Goal: Task Accomplishment & Management: Use online tool/utility

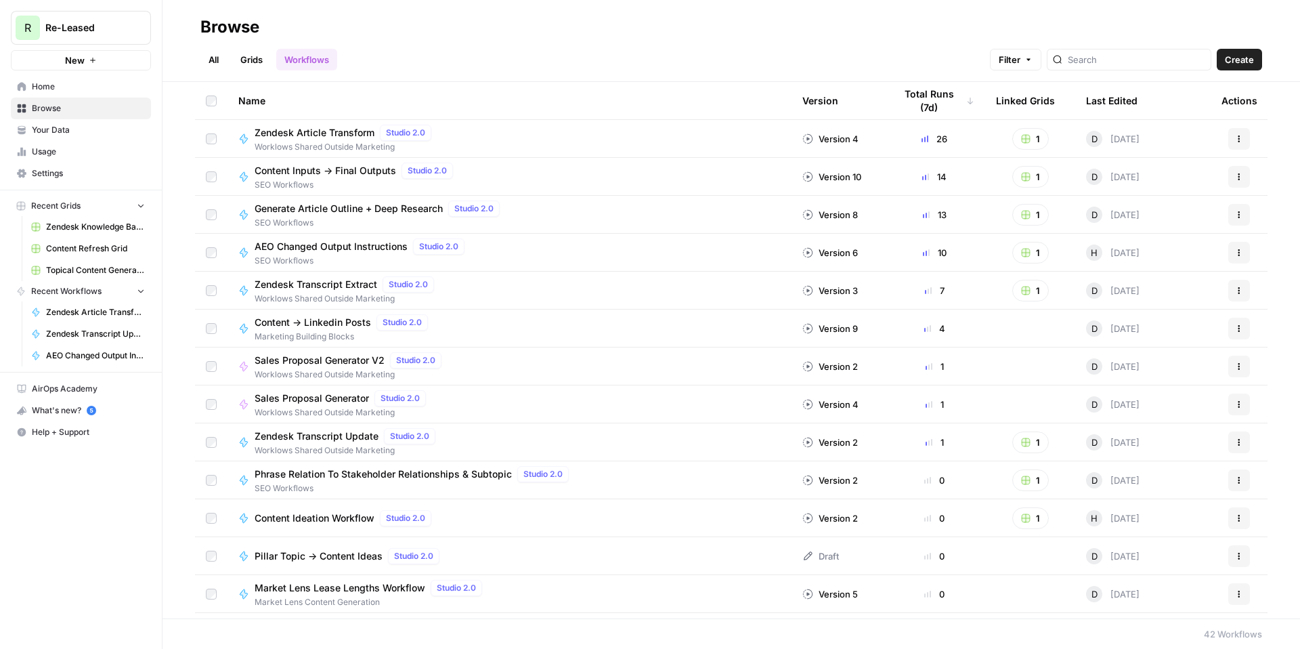
click at [81, 248] on span "Content Refresh Grid" at bounding box center [95, 248] width 99 height 12
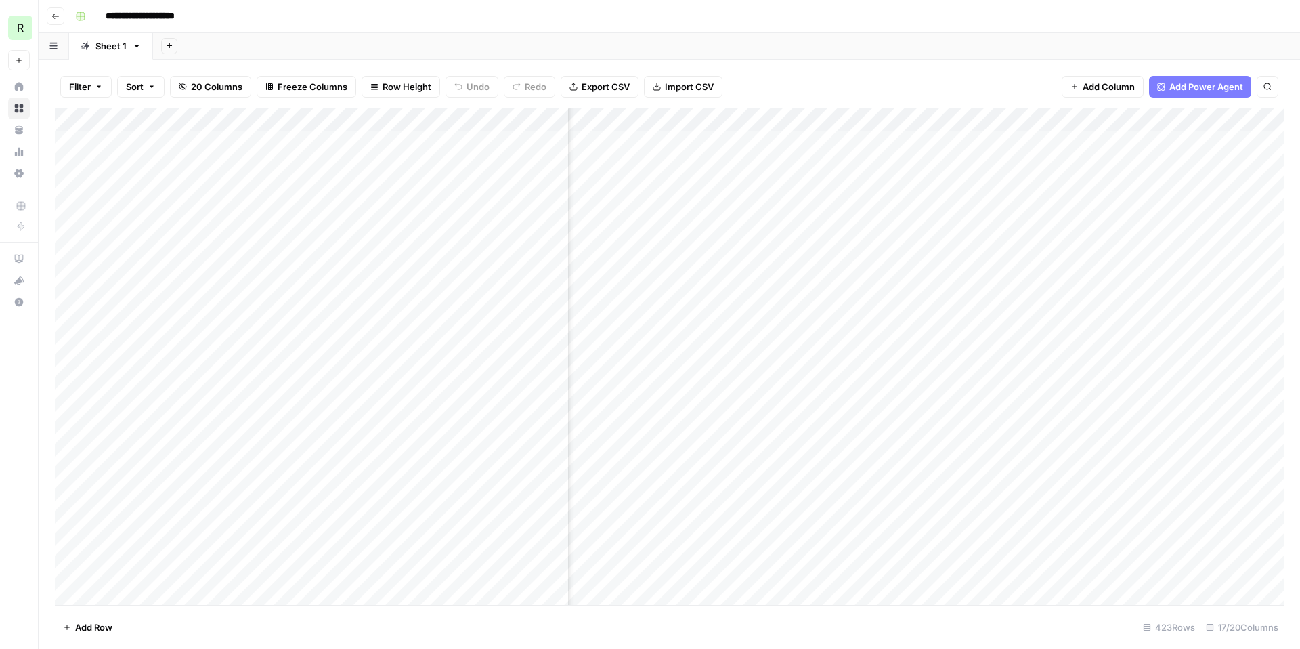
scroll to position [0, 743]
click at [834, 121] on div "Add Column" at bounding box center [669, 356] width 1229 height 496
click at [808, 257] on span "Edit Workflow" at bounding box center [831, 253] width 118 height 14
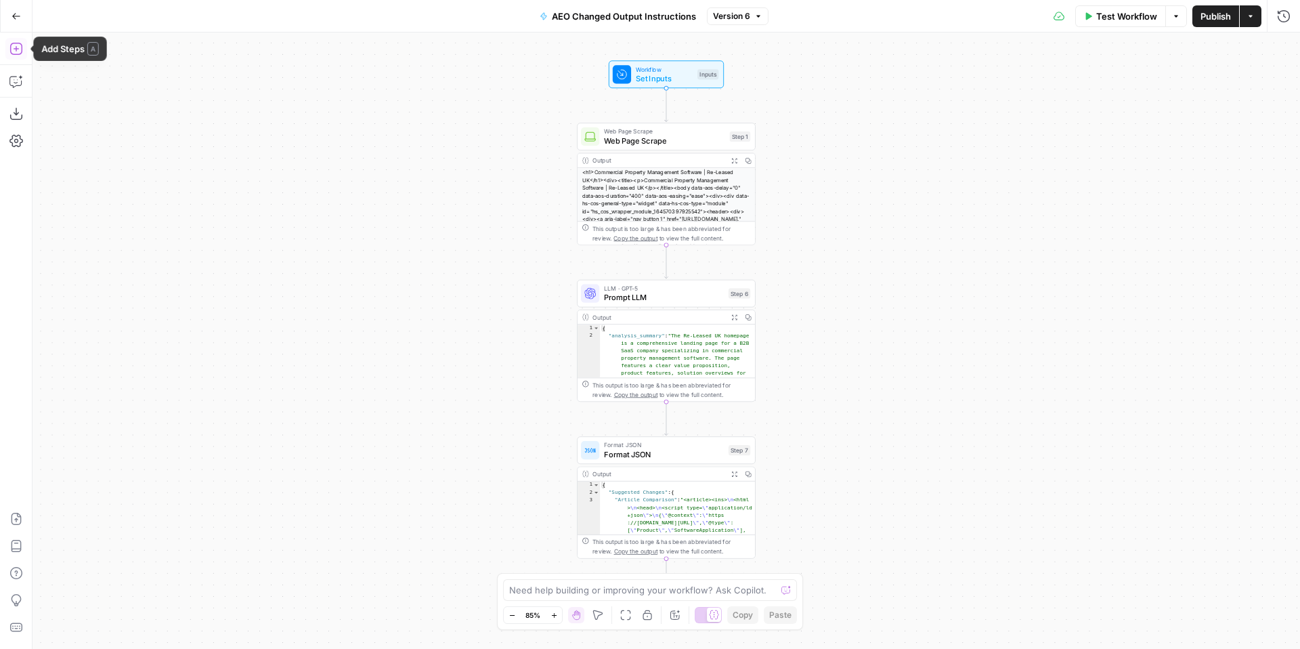
click at [12, 51] on icon "button" at bounding box center [16, 49] width 14 height 14
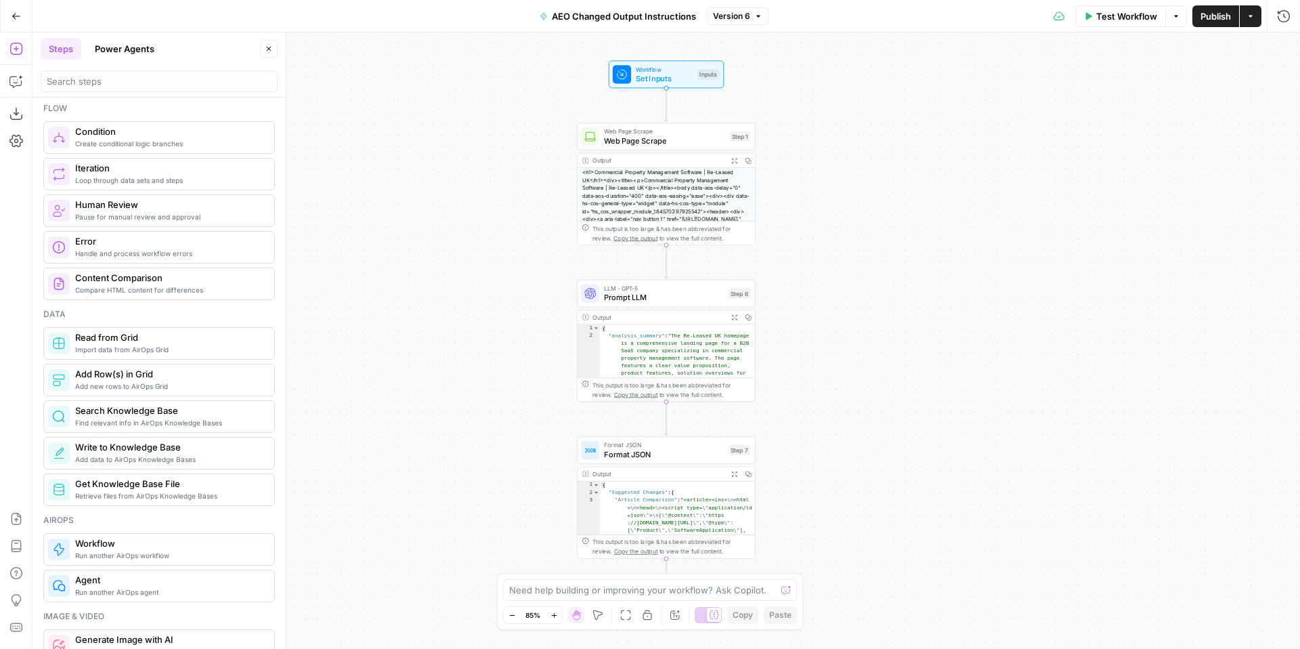
scroll to position [261, 0]
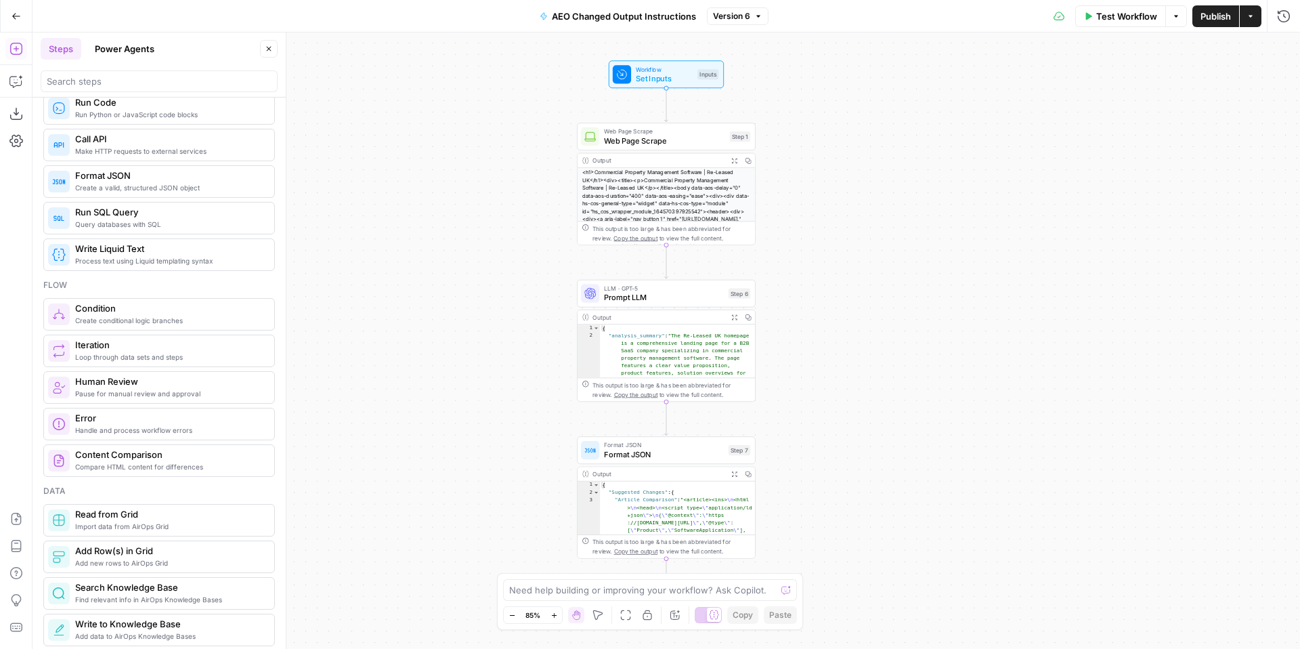
click at [115, 42] on button "Power Agents" at bounding box center [125, 49] width 76 height 22
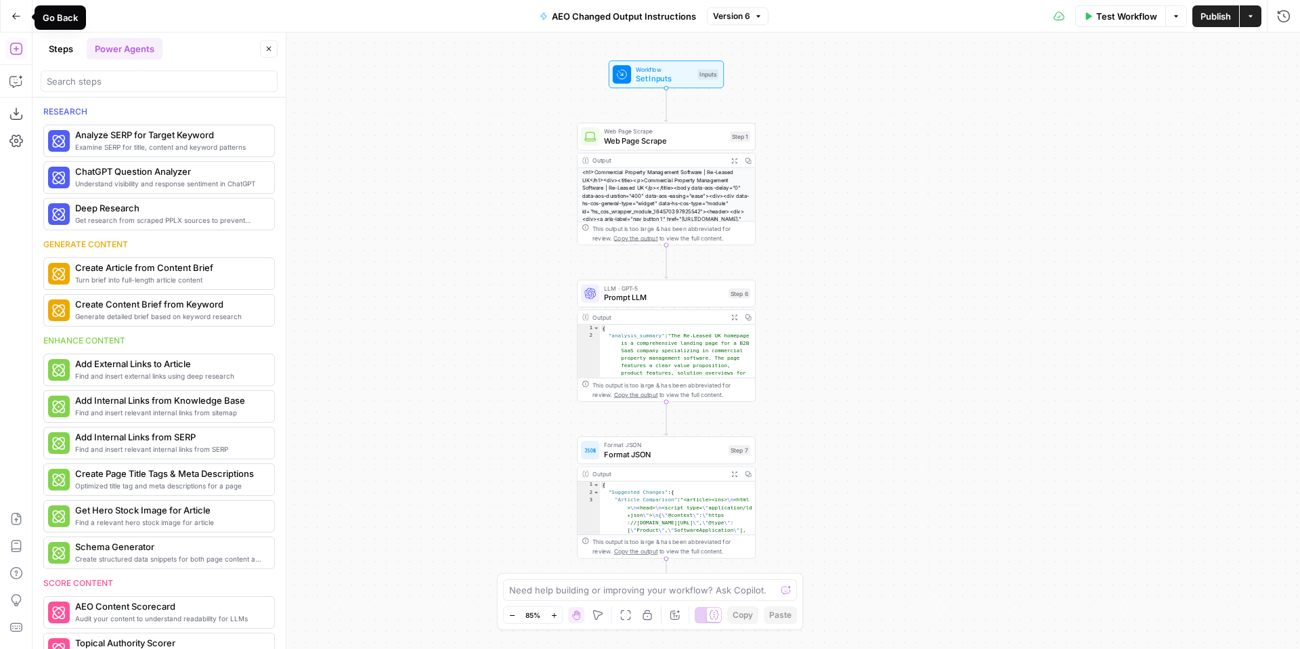
click at [5, 9] on button "Go Back" at bounding box center [16, 16] width 24 height 24
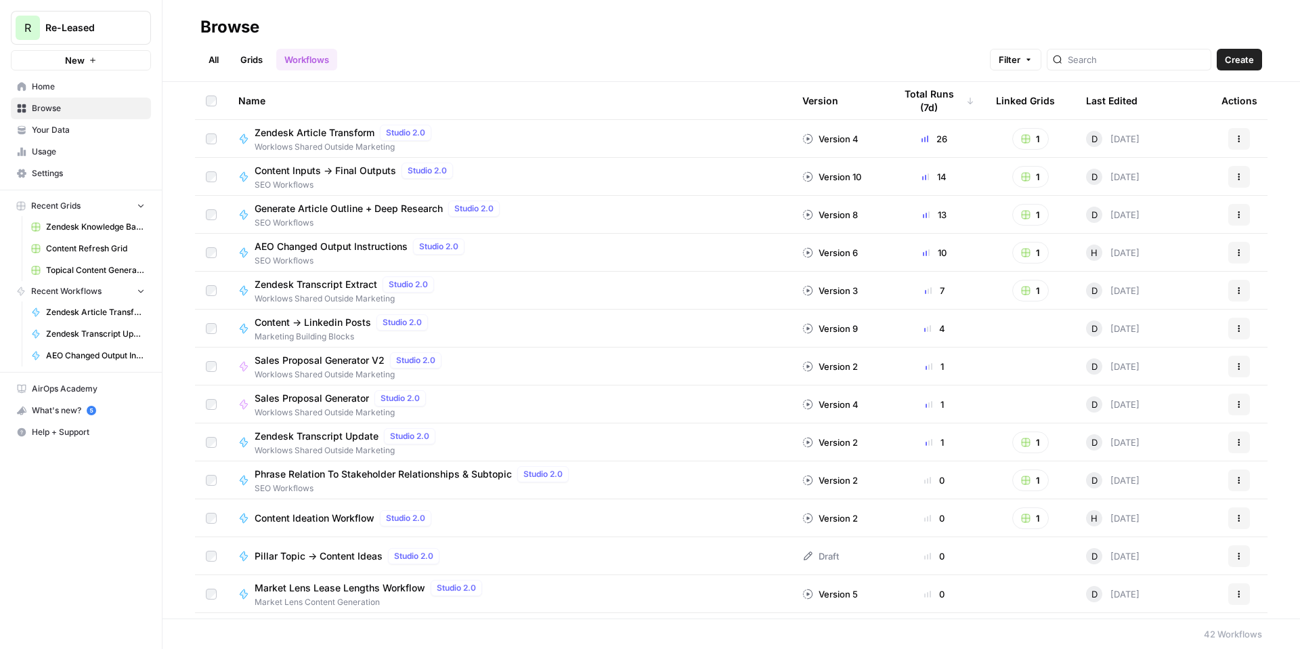
click at [72, 137] on link "Your Data" at bounding box center [81, 130] width 140 height 22
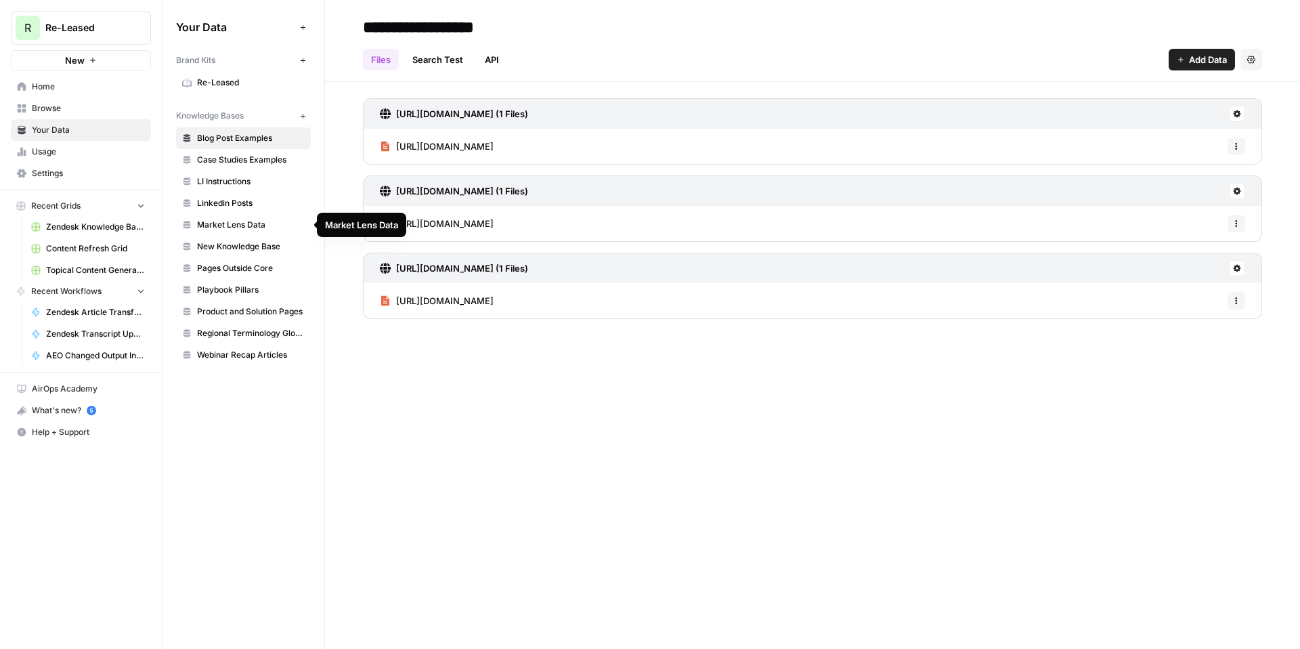
click at [240, 221] on span "Market Lens Data" at bounding box center [251, 225] width 108 height 12
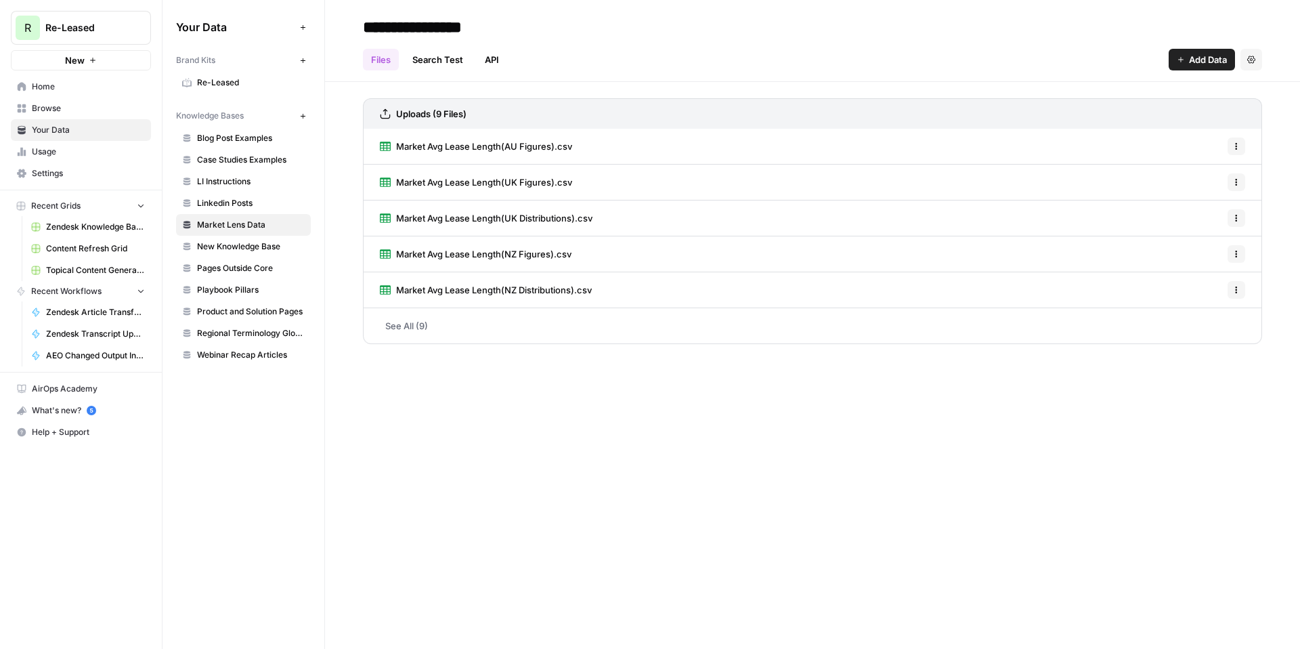
click at [498, 146] on span "Market Avg Lease Length(AU Figures).csv" at bounding box center [484, 146] width 176 height 14
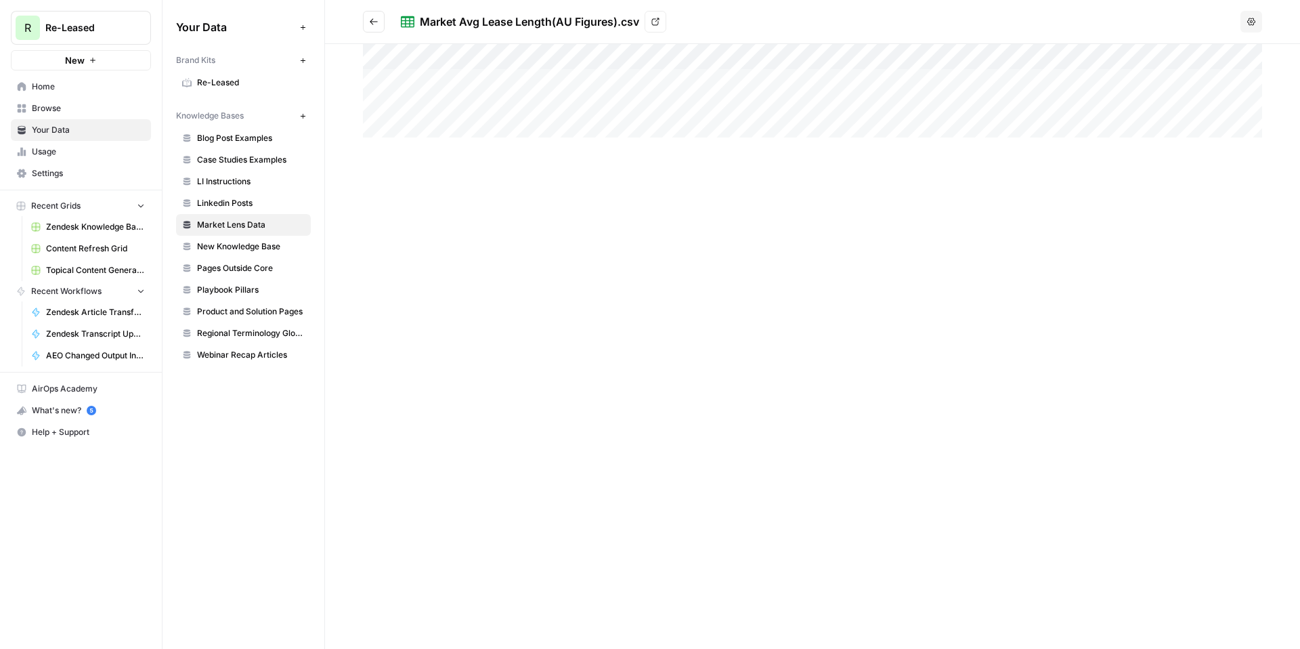
click at [366, 22] on button "Go back" at bounding box center [374, 22] width 22 height 22
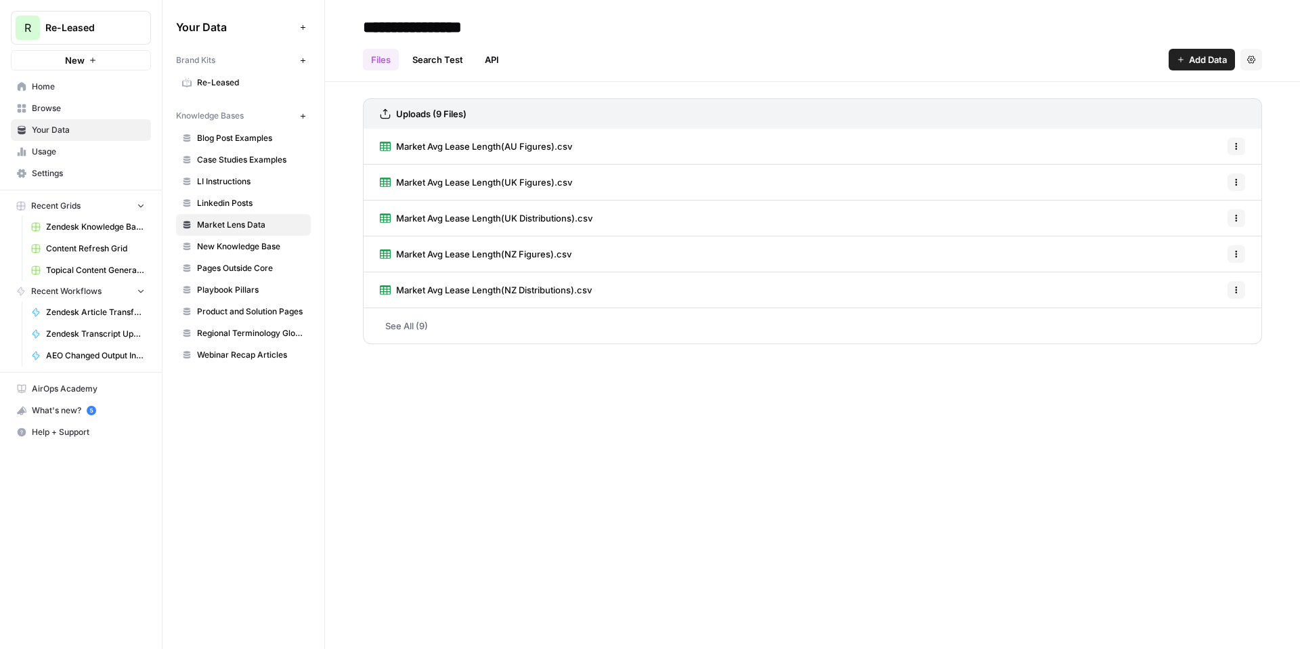
click at [72, 89] on span "Home" at bounding box center [88, 87] width 113 height 12
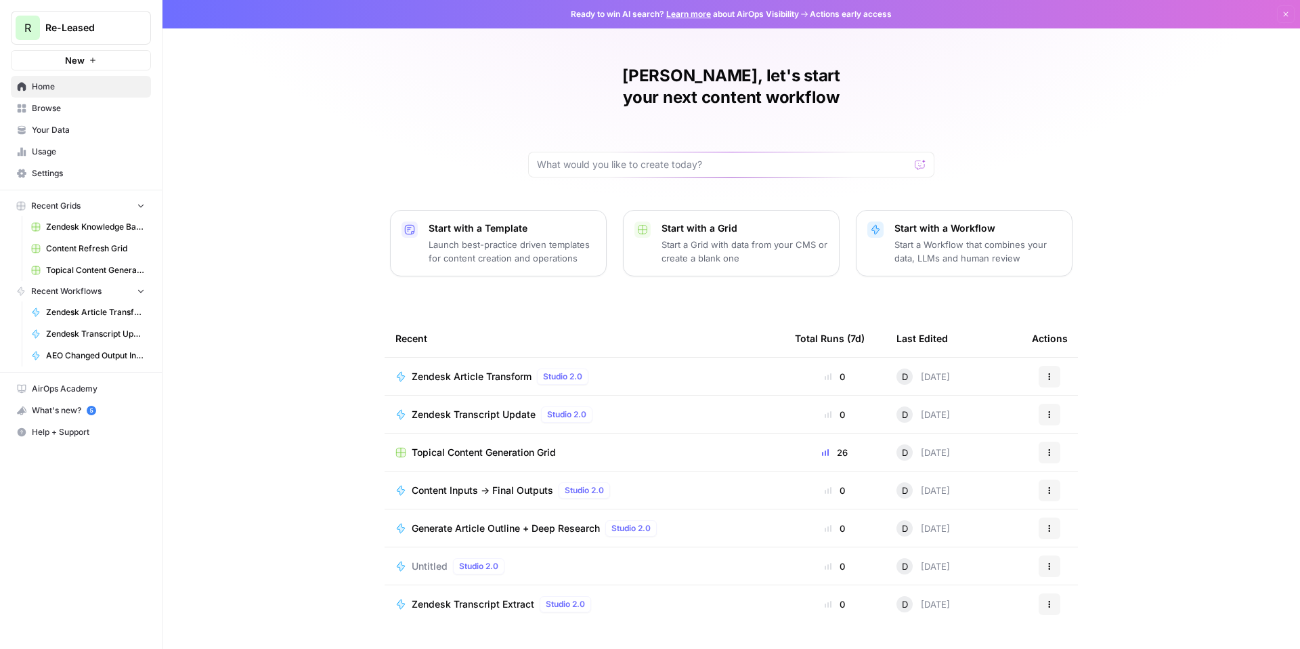
click at [579, 152] on div at bounding box center [731, 165] width 406 height 26
type input "market"
click at [912, 156] on button "Send" at bounding box center [921, 165] width 18 height 18
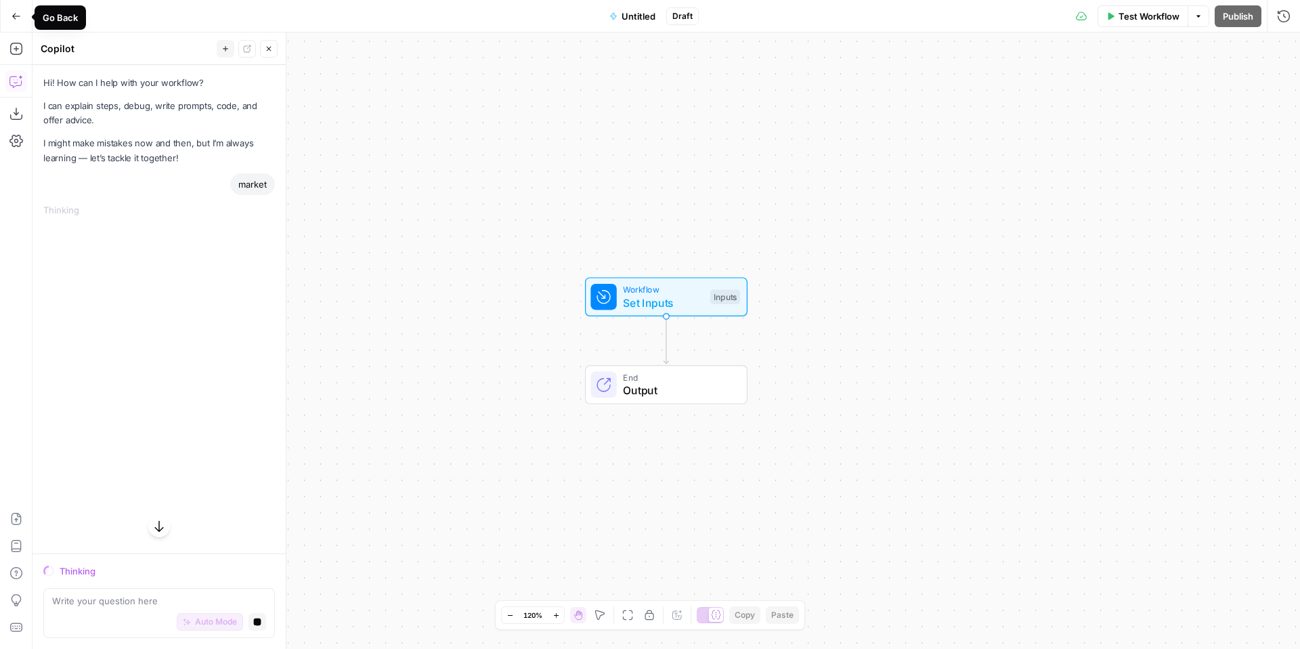
click at [20, 16] on span "Go Back" at bounding box center [20, 16] width 1 height 1
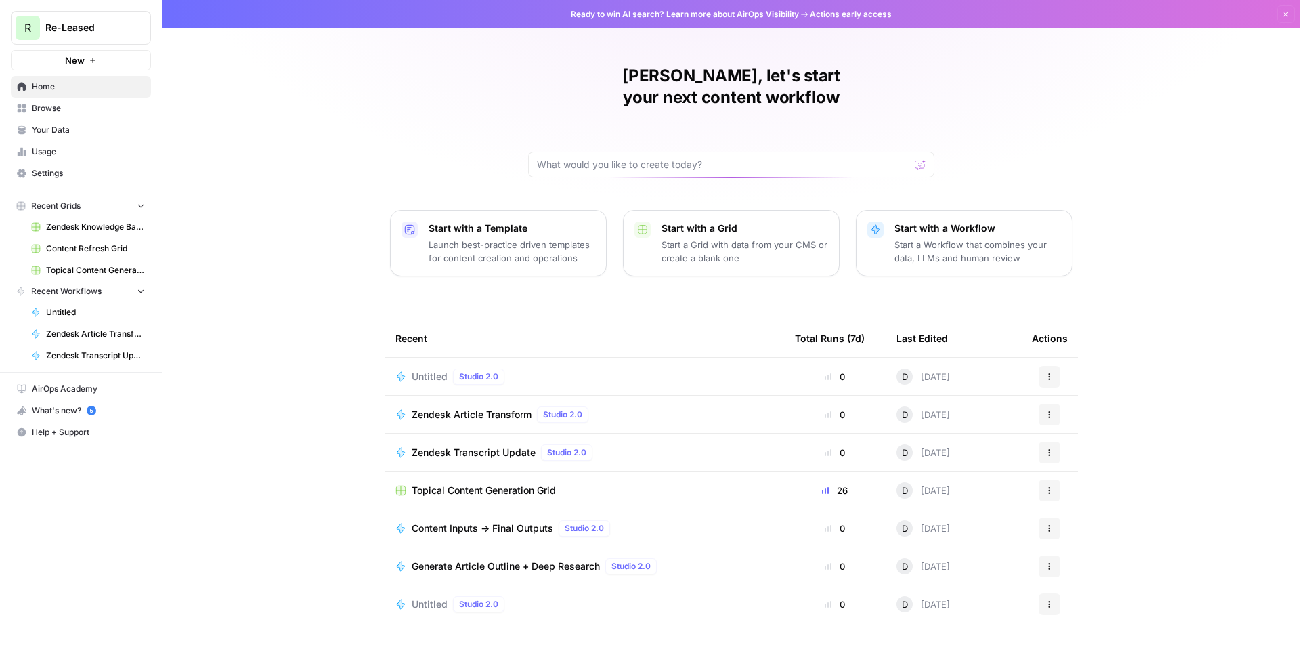
click at [58, 105] on span "Browse" at bounding box center [88, 108] width 113 height 12
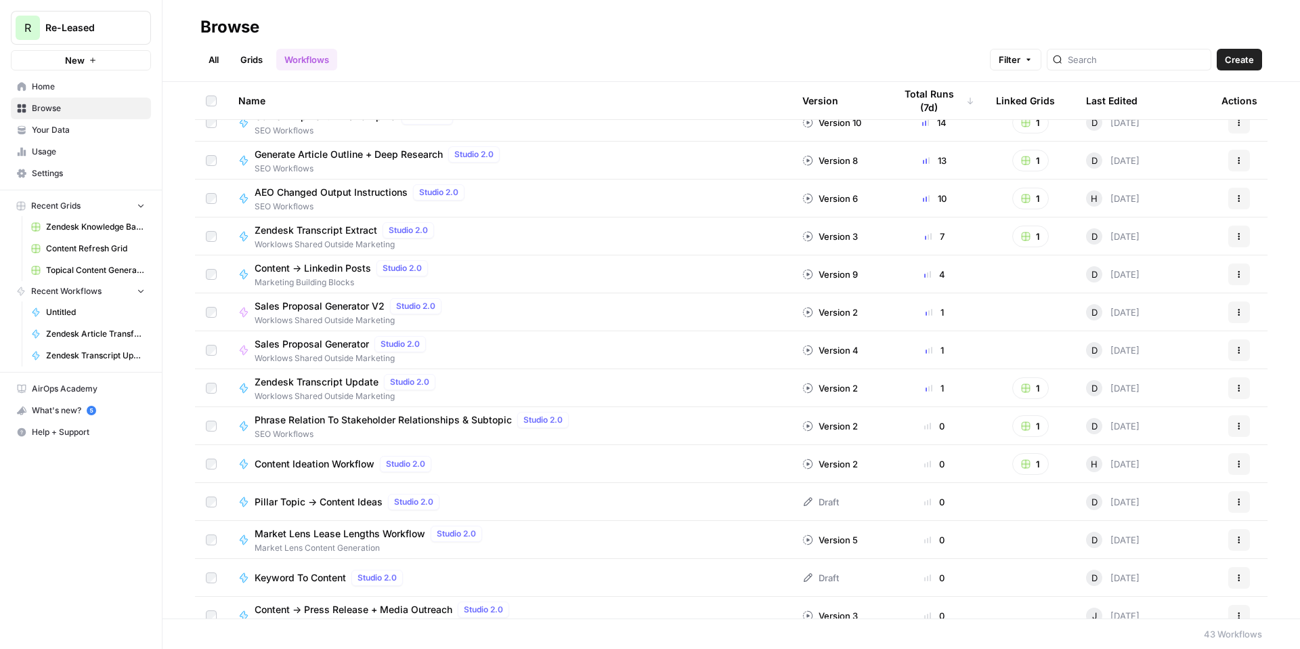
scroll to position [74, 0]
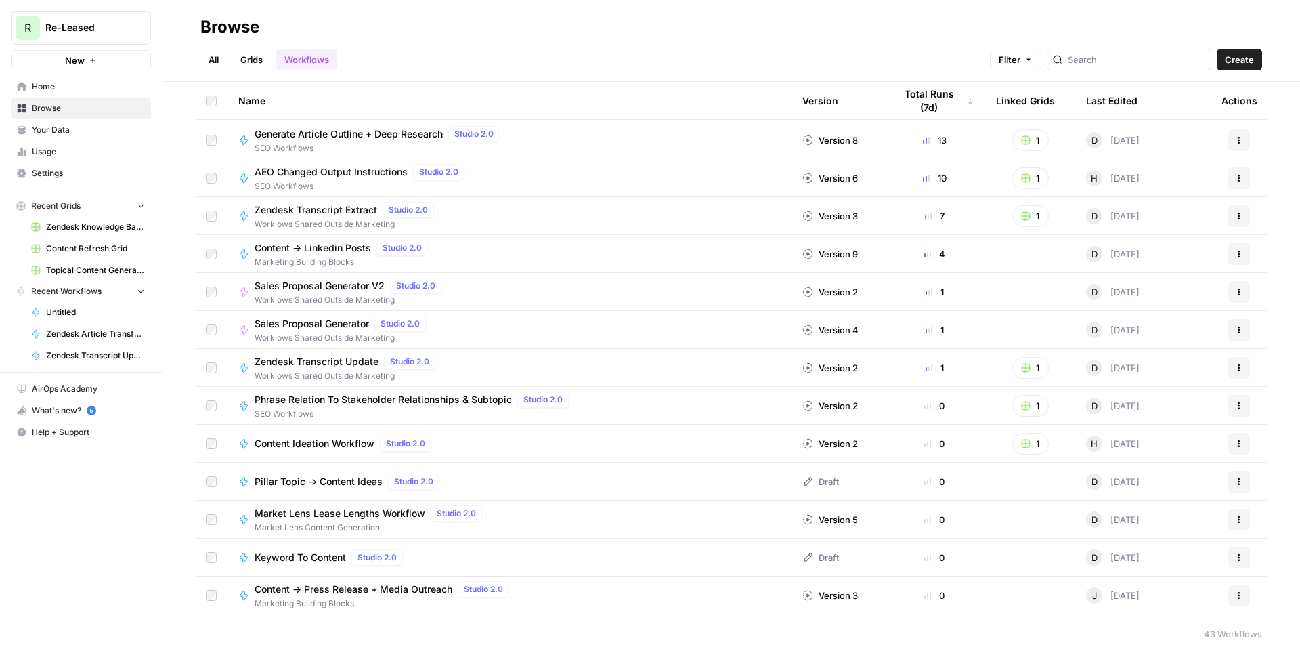
click at [346, 508] on span "Market Lens Lease Lengths Workflow" at bounding box center [340, 513] width 171 height 14
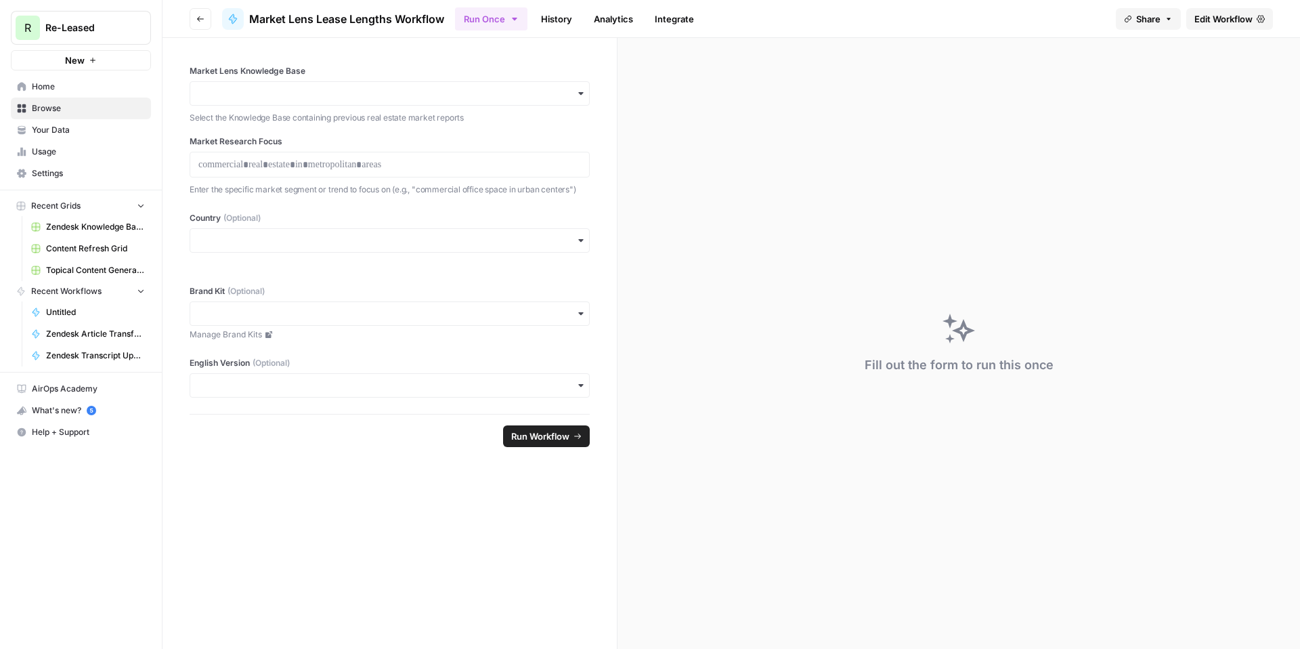
click at [1231, 18] on span "Edit Workflow" at bounding box center [1223, 19] width 58 height 14
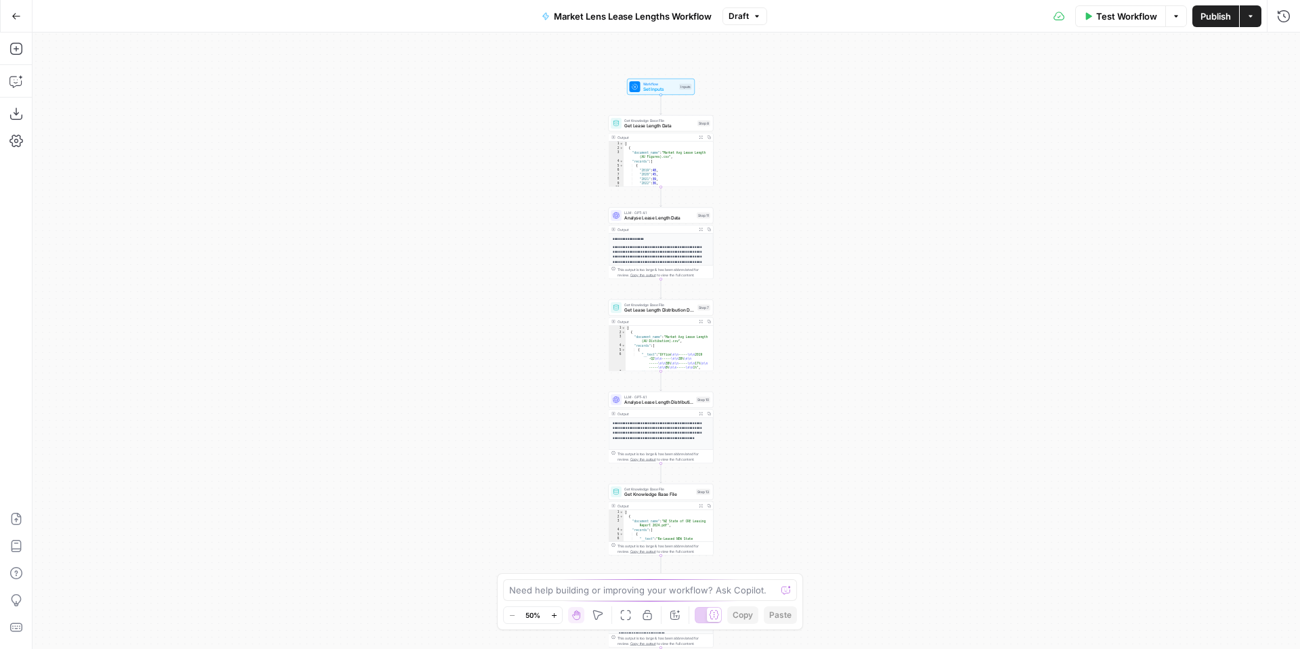
drag, startPoint x: 781, startPoint y: 191, endPoint x: 775, endPoint y: 418, distance: 227.6
click at [775, 418] on div "**********" at bounding box center [665, 340] width 1267 height 616
click at [703, 139] on button "Expand Output" at bounding box center [701, 140] width 8 height 8
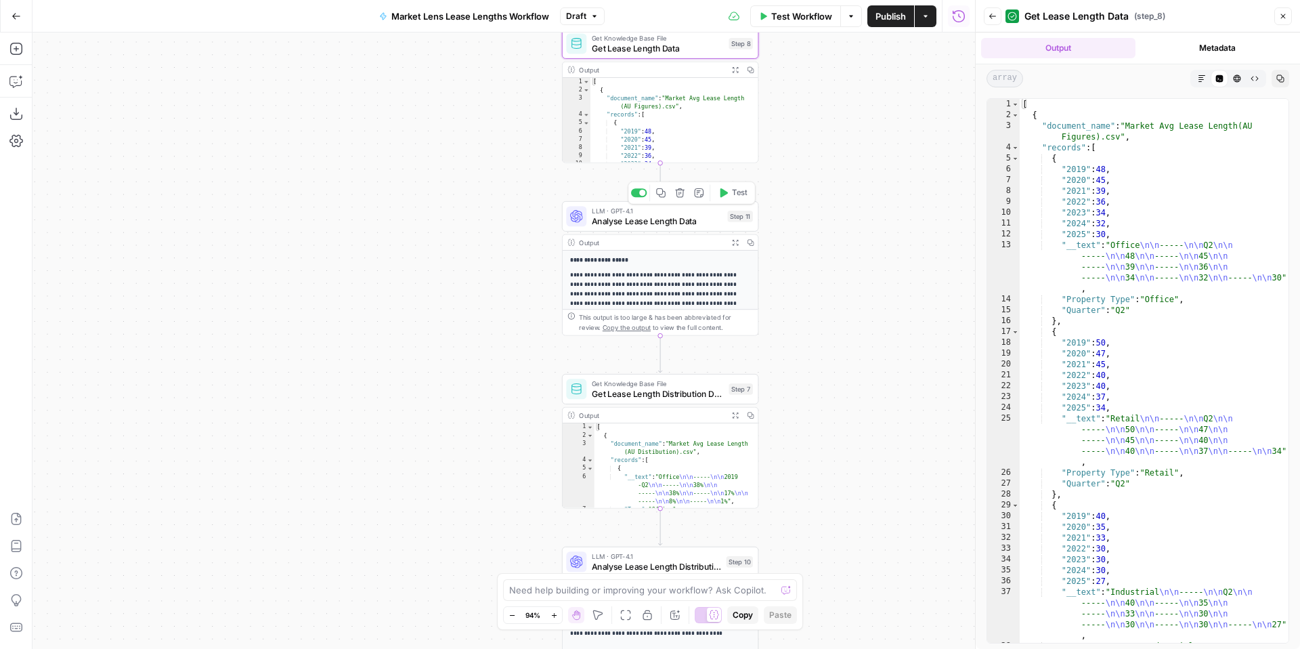
click at [661, 220] on span "Analyse Lease Length Data" at bounding box center [657, 221] width 131 height 13
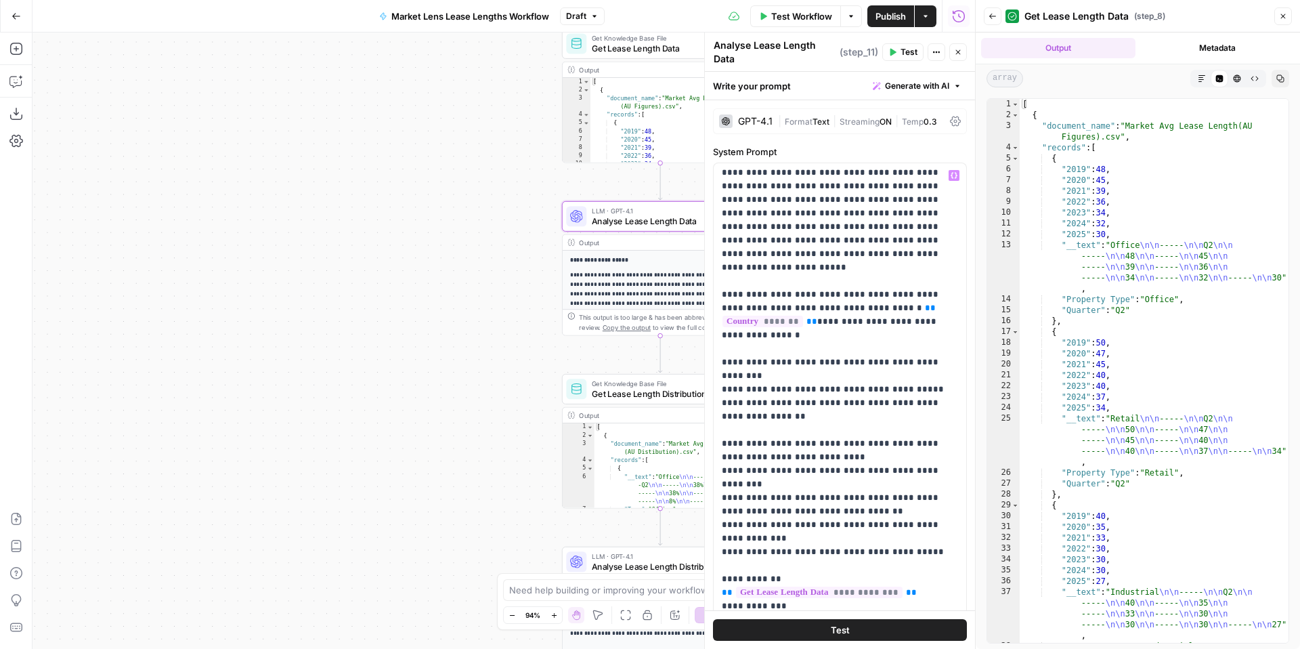
scroll to position [1, 0]
click at [441, 258] on div "**********" at bounding box center [503, 340] width 942 height 616
click at [474, 297] on div "**********" at bounding box center [503, 340] width 942 height 616
click at [959, 45] on button "Close" at bounding box center [958, 52] width 18 height 18
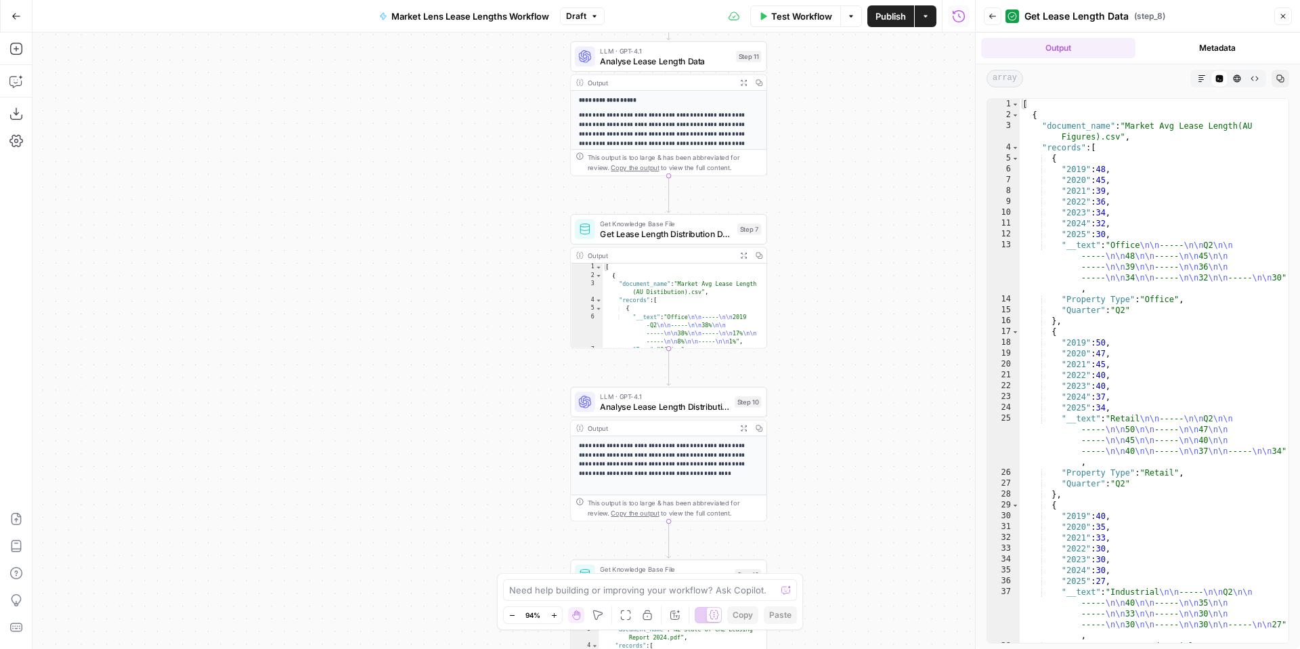
drag, startPoint x: 853, startPoint y: 546, endPoint x: 848, endPoint y: 401, distance: 145.0
click at [848, 401] on div "**********" at bounding box center [503, 340] width 942 height 616
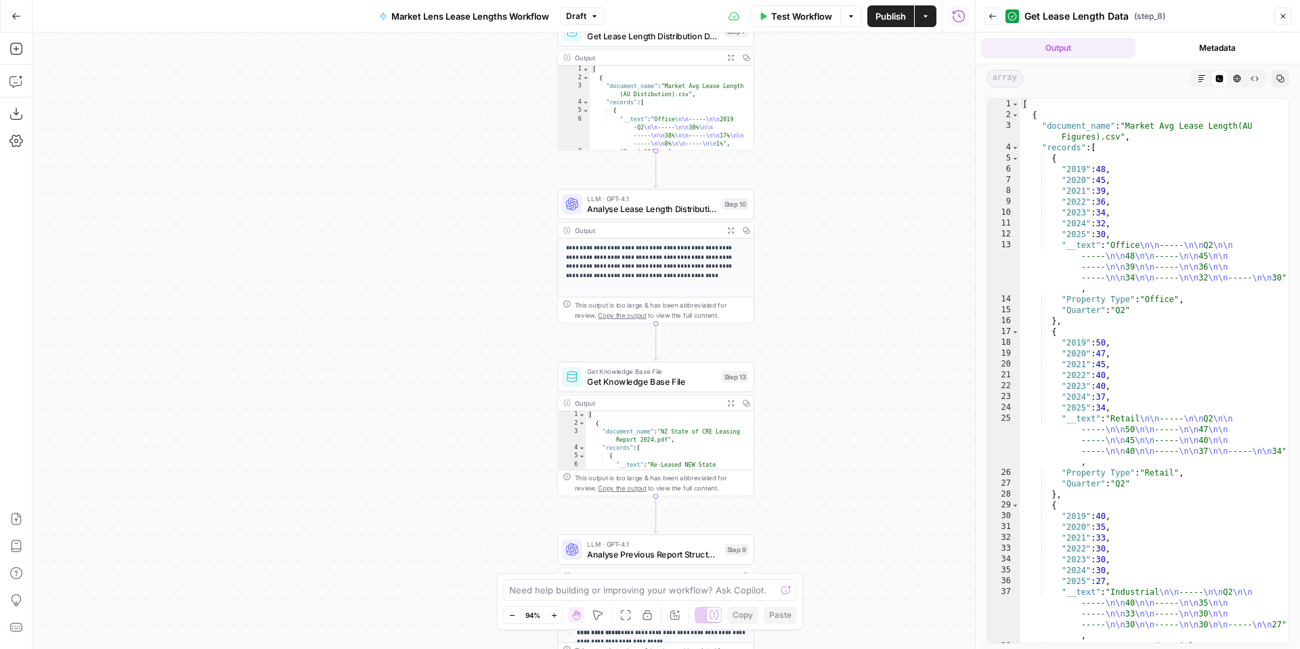
drag, startPoint x: 821, startPoint y: 425, endPoint x: 817, endPoint y: 241, distance: 184.2
click at [817, 241] on div "**********" at bounding box center [503, 340] width 942 height 616
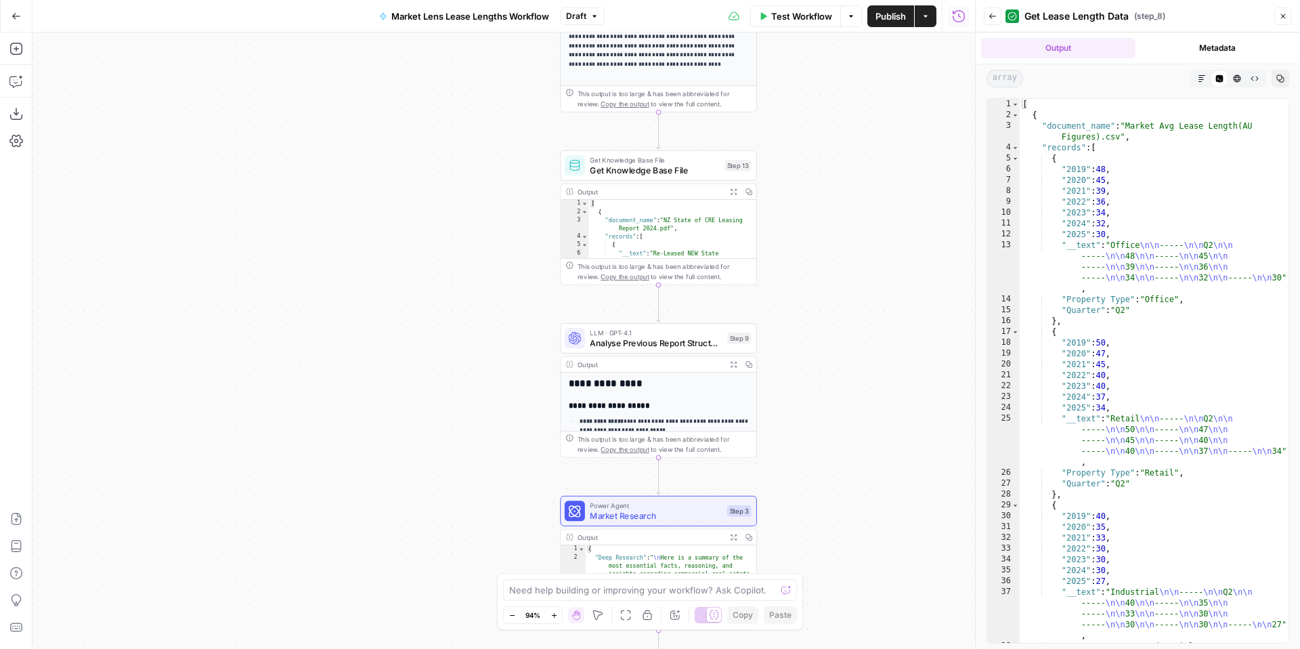
drag, startPoint x: 801, startPoint y: 468, endPoint x: 804, endPoint y: 259, distance: 208.6
click at [804, 259] on div "**********" at bounding box center [503, 340] width 942 height 616
click at [729, 364] on button "Expand Output" at bounding box center [733, 363] width 15 height 15
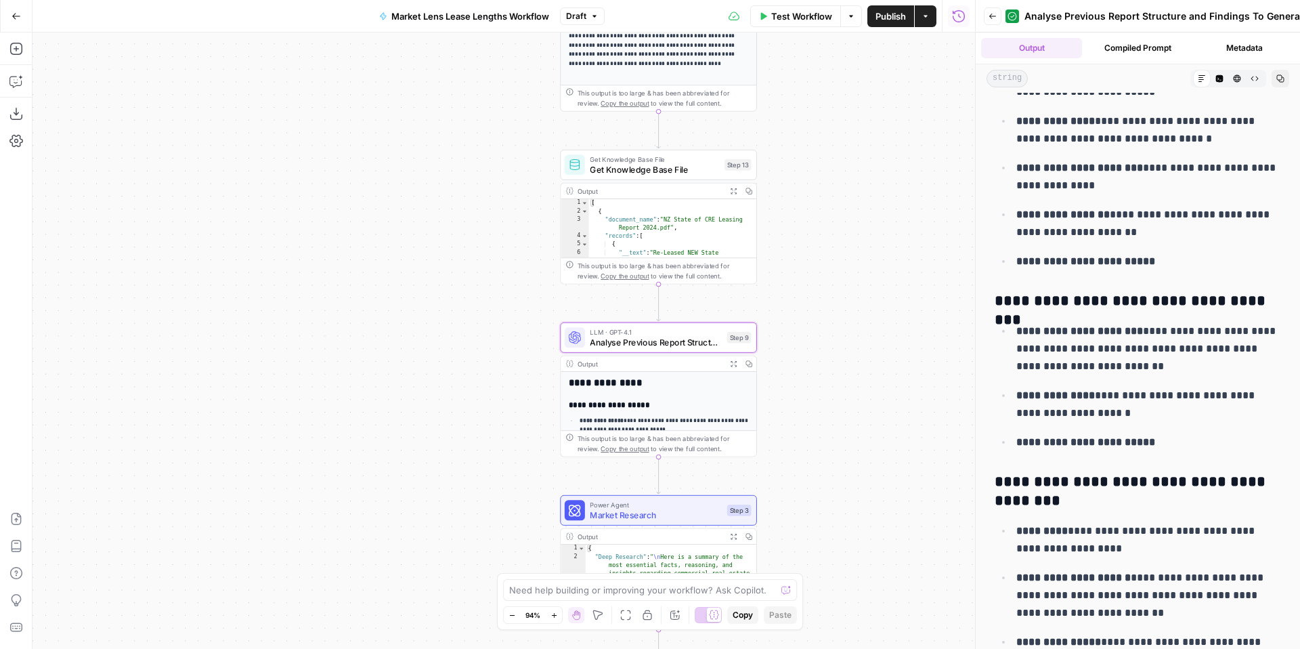
scroll to position [1348, 0]
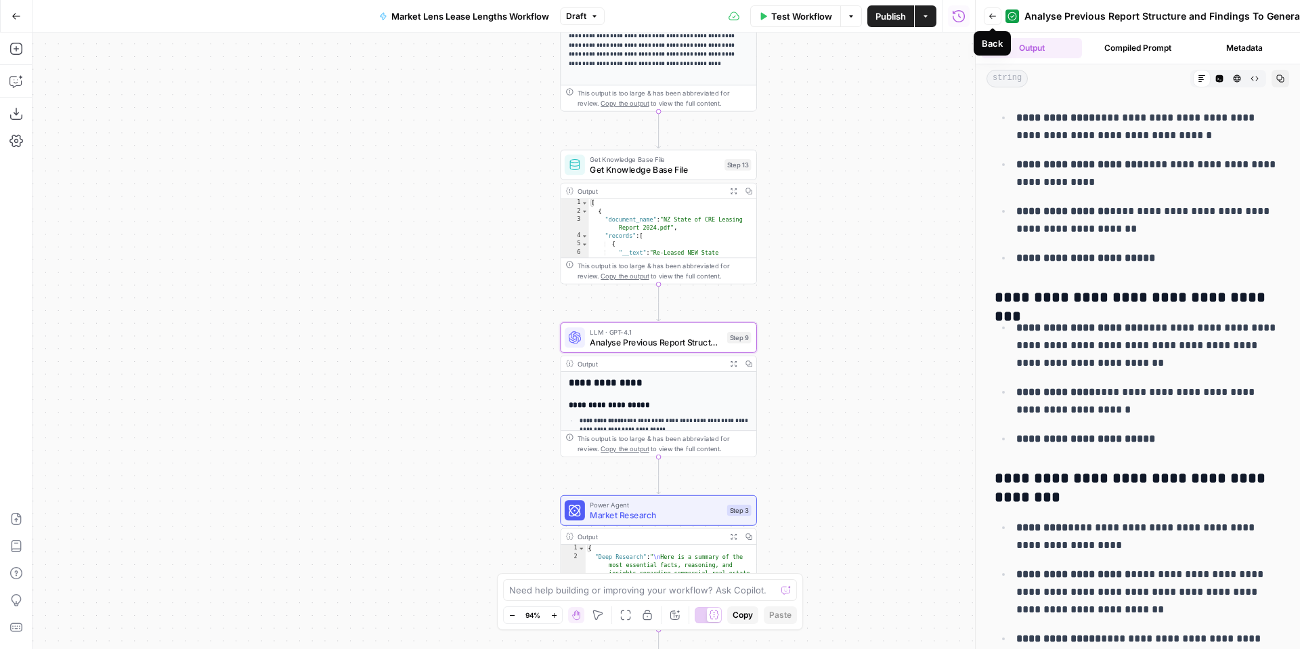
click at [997, 22] on button "Back" at bounding box center [993, 16] width 18 height 18
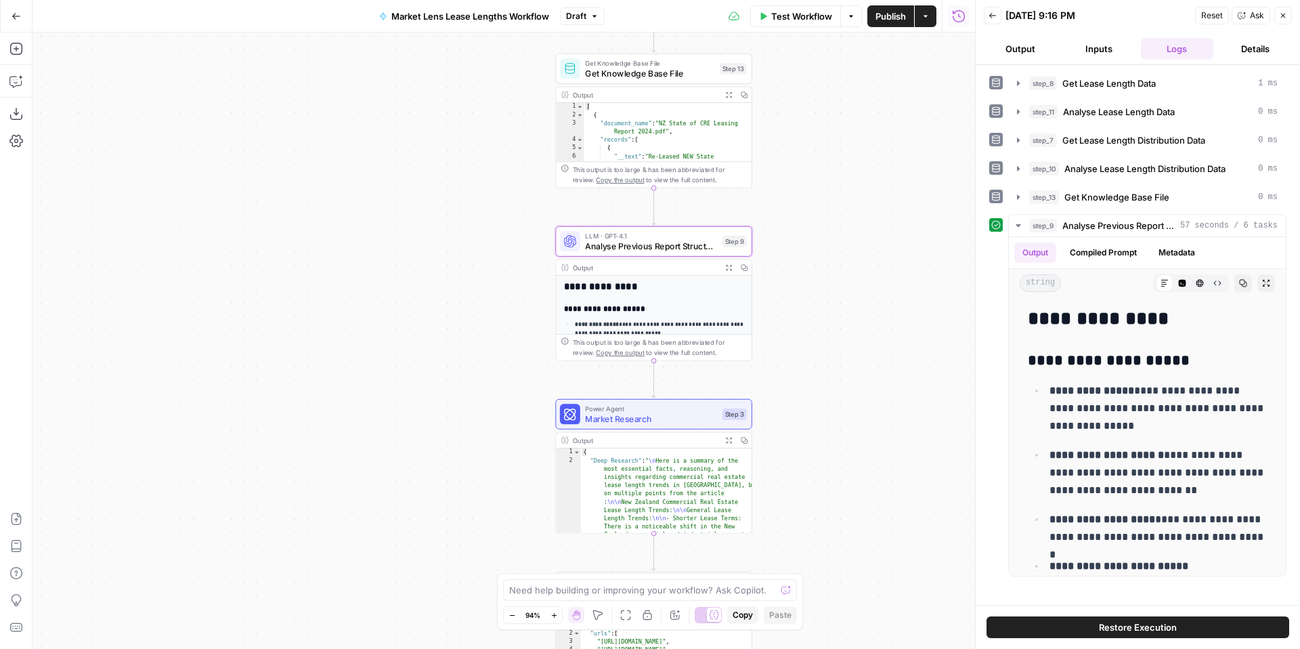
drag, startPoint x: 804, startPoint y: 432, endPoint x: 799, endPoint y: 336, distance: 96.3
click at [799, 336] on div "**********" at bounding box center [503, 340] width 942 height 616
click at [676, 418] on span "Market Research" at bounding box center [651, 418] width 132 height 13
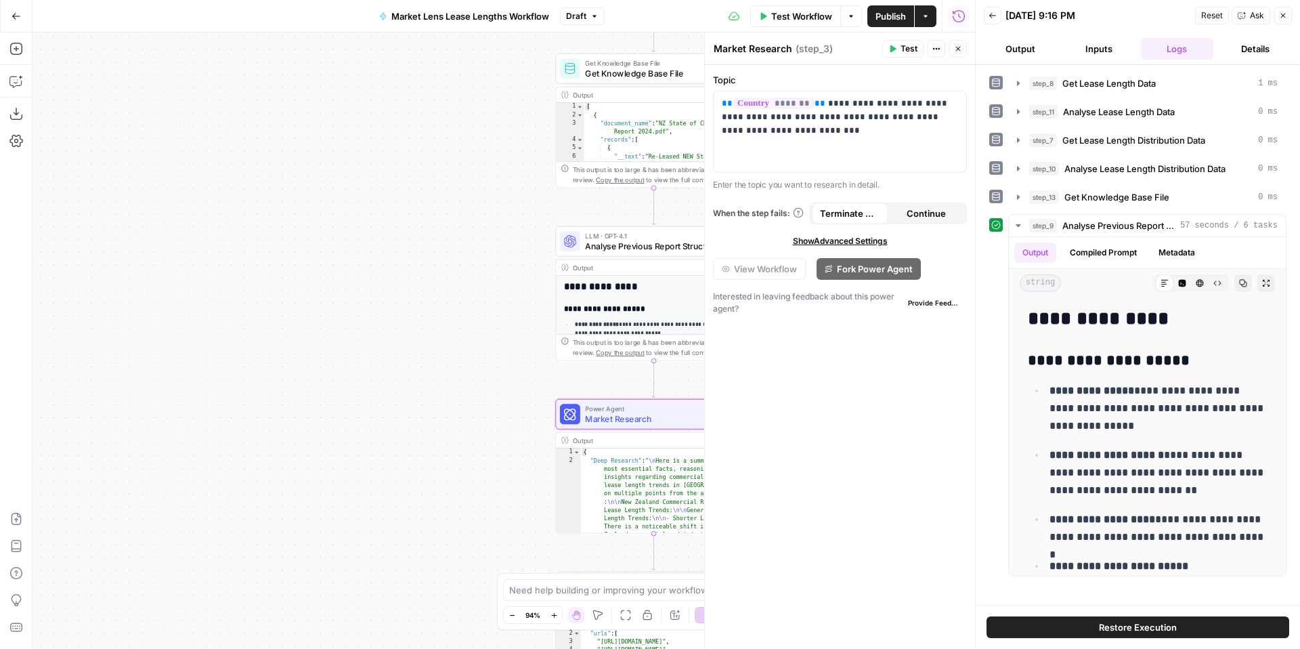
click at [500, 378] on div "**********" at bounding box center [503, 340] width 942 height 616
click at [1288, 14] on button "Close" at bounding box center [1283, 16] width 18 height 18
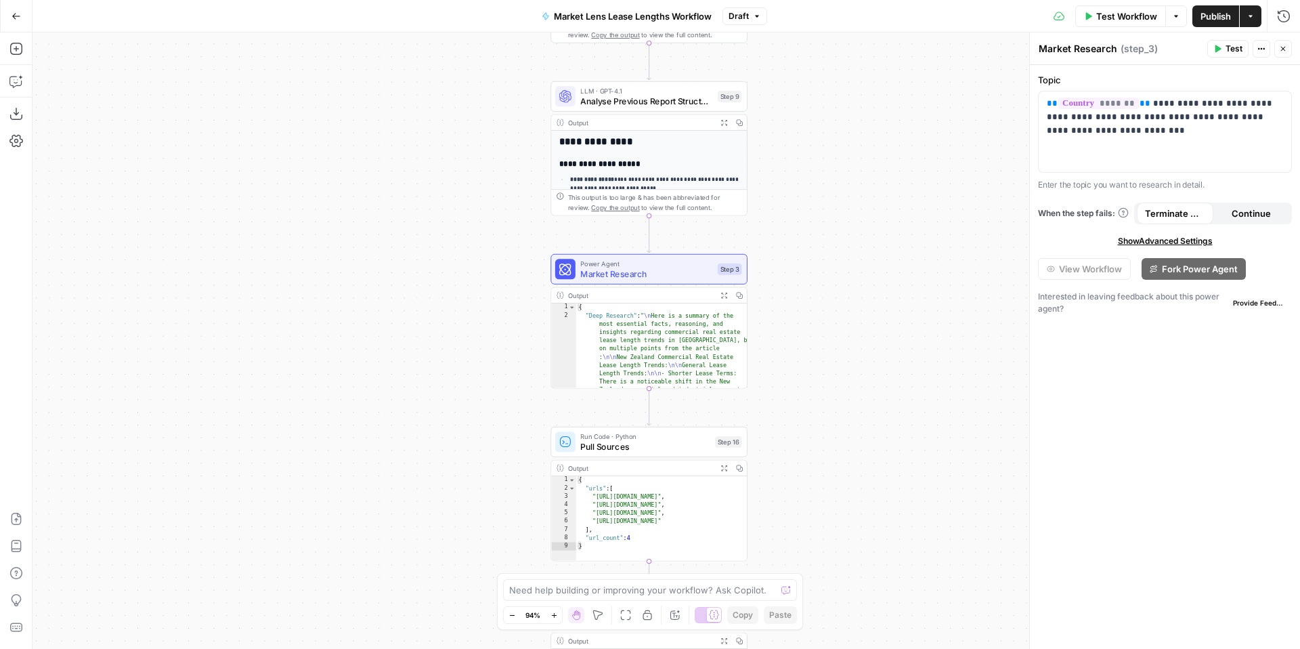
drag, startPoint x: 836, startPoint y: 458, endPoint x: 831, endPoint y: 311, distance: 146.3
click at [831, 311] on div "**********" at bounding box center [665, 340] width 1267 height 616
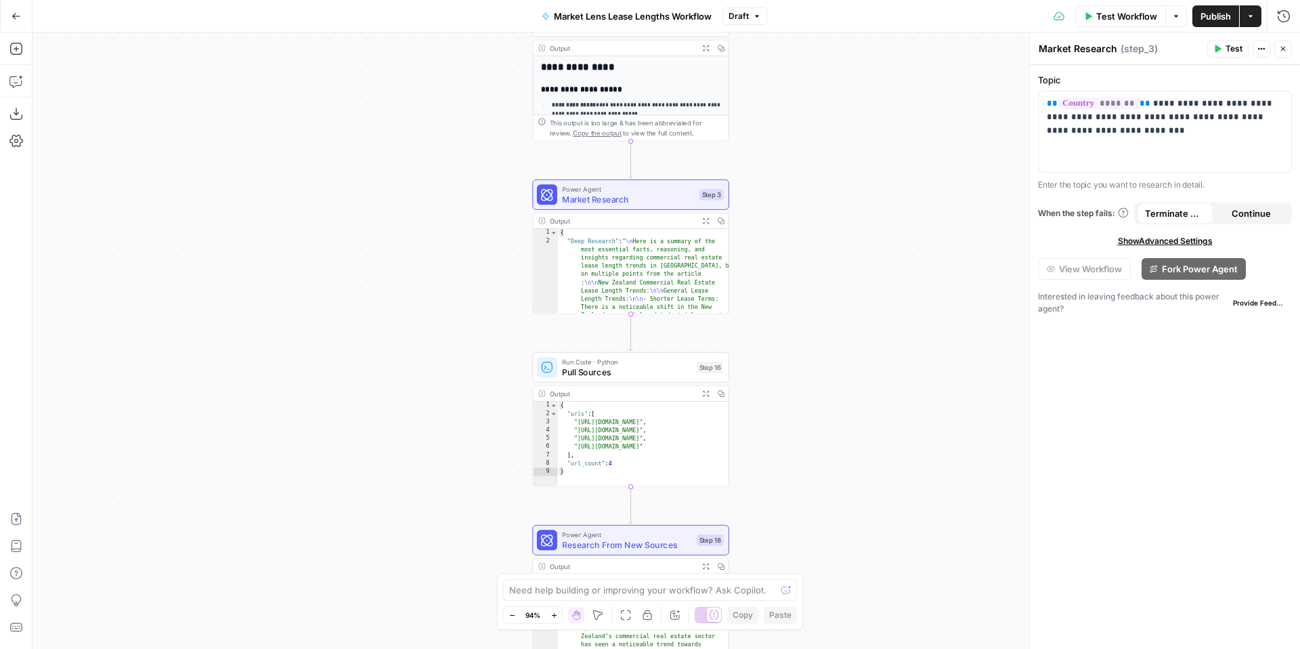
drag, startPoint x: 828, startPoint y: 500, endPoint x: 810, endPoint y: 425, distance: 76.7
click at [810, 425] on div "**********" at bounding box center [665, 340] width 1267 height 616
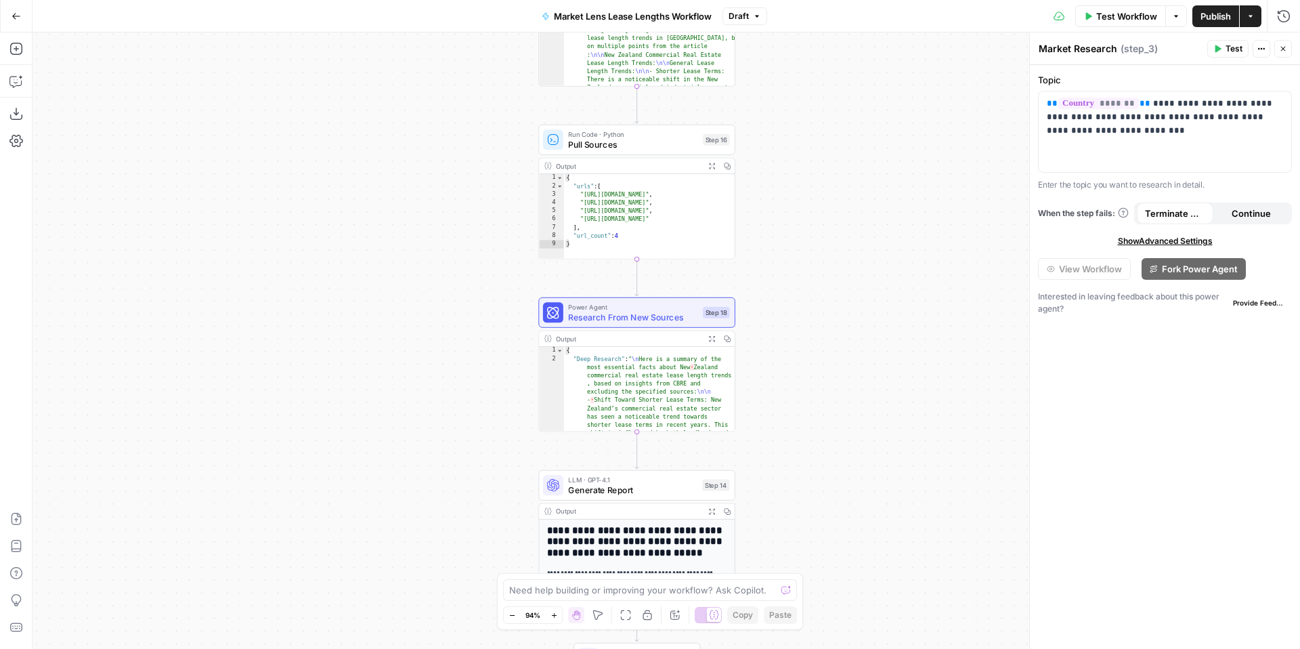
drag, startPoint x: 828, startPoint y: 475, endPoint x: 834, endPoint y: 248, distance: 226.9
click at [834, 248] on div "**********" at bounding box center [665, 340] width 1267 height 616
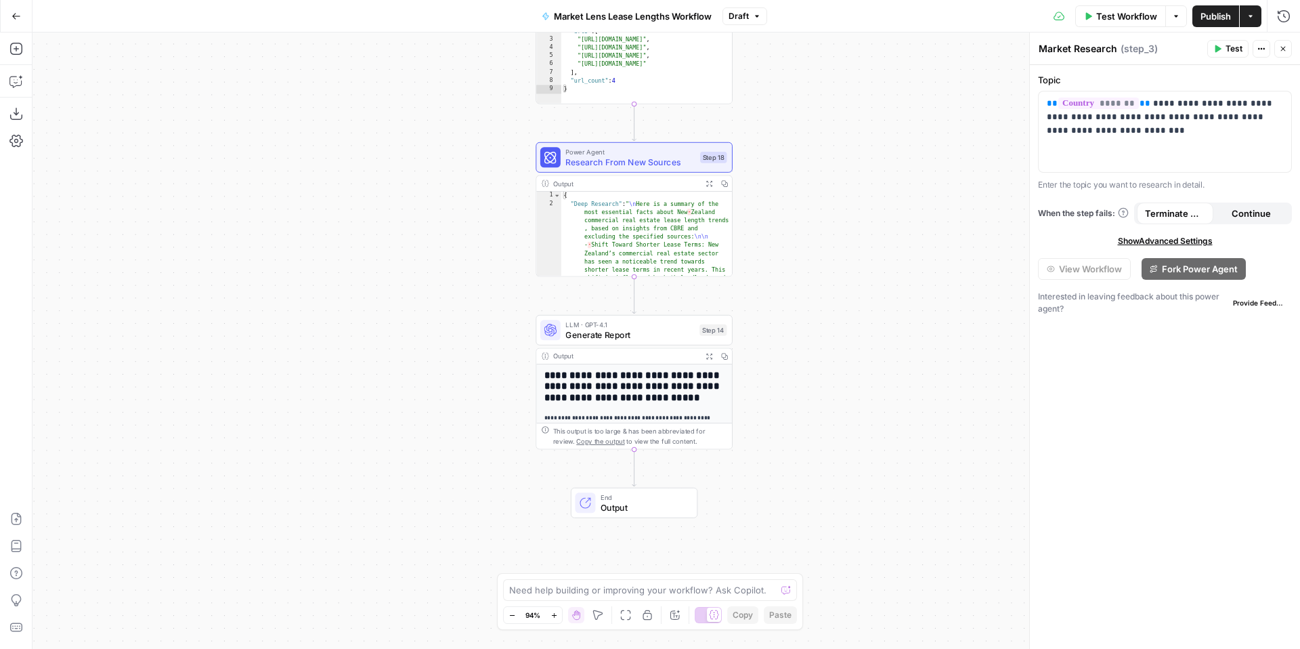
drag, startPoint x: 854, startPoint y: 466, endPoint x: 851, endPoint y: 308, distance: 158.5
click at [851, 308] on div "**********" at bounding box center [665, 340] width 1267 height 616
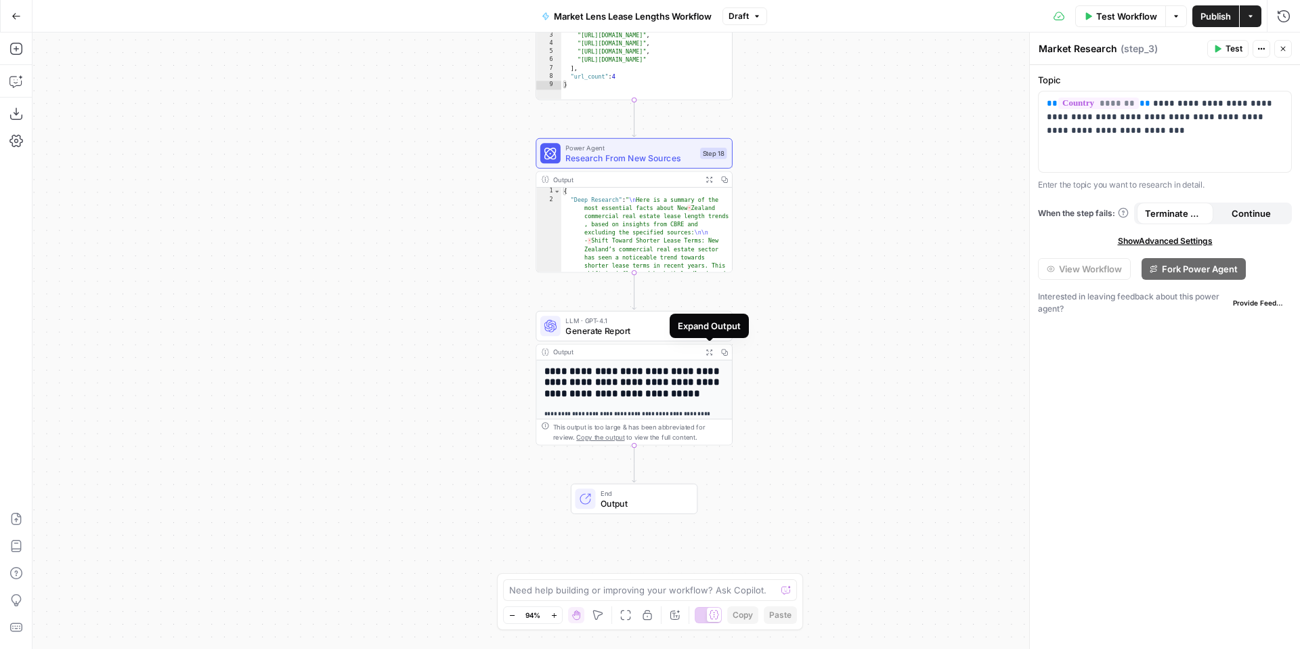
click at [710, 353] on icon "button" at bounding box center [708, 352] width 7 height 7
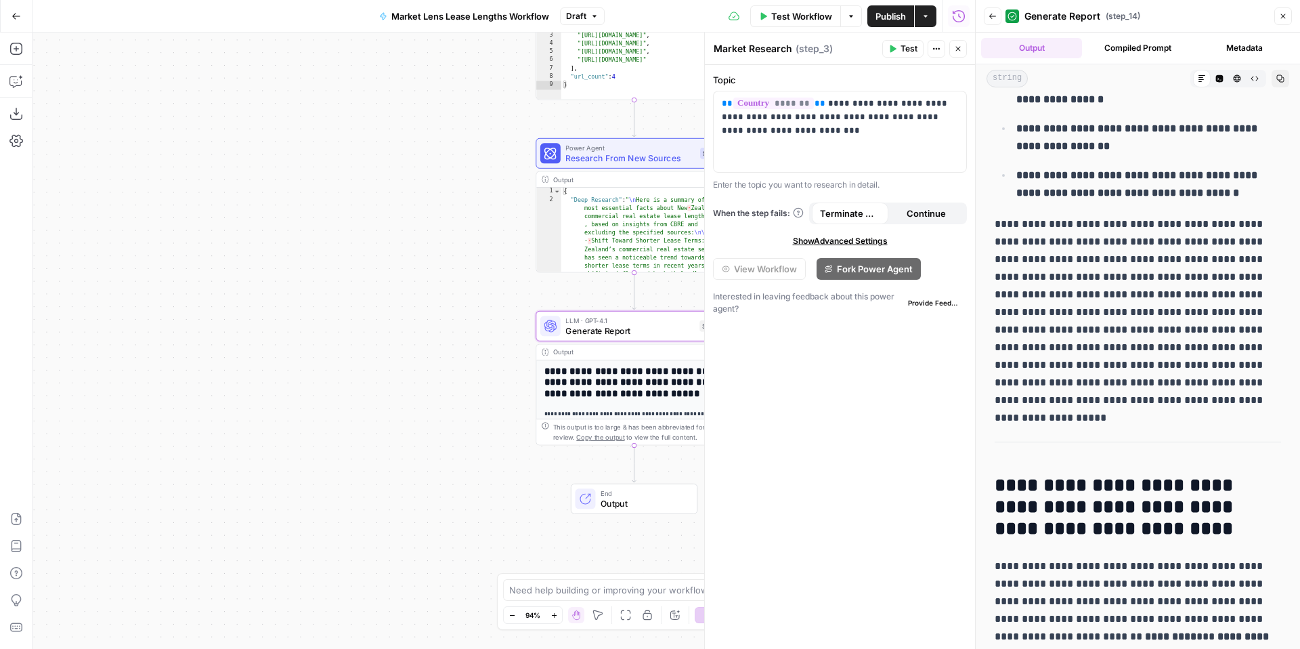
scroll to position [832, 0]
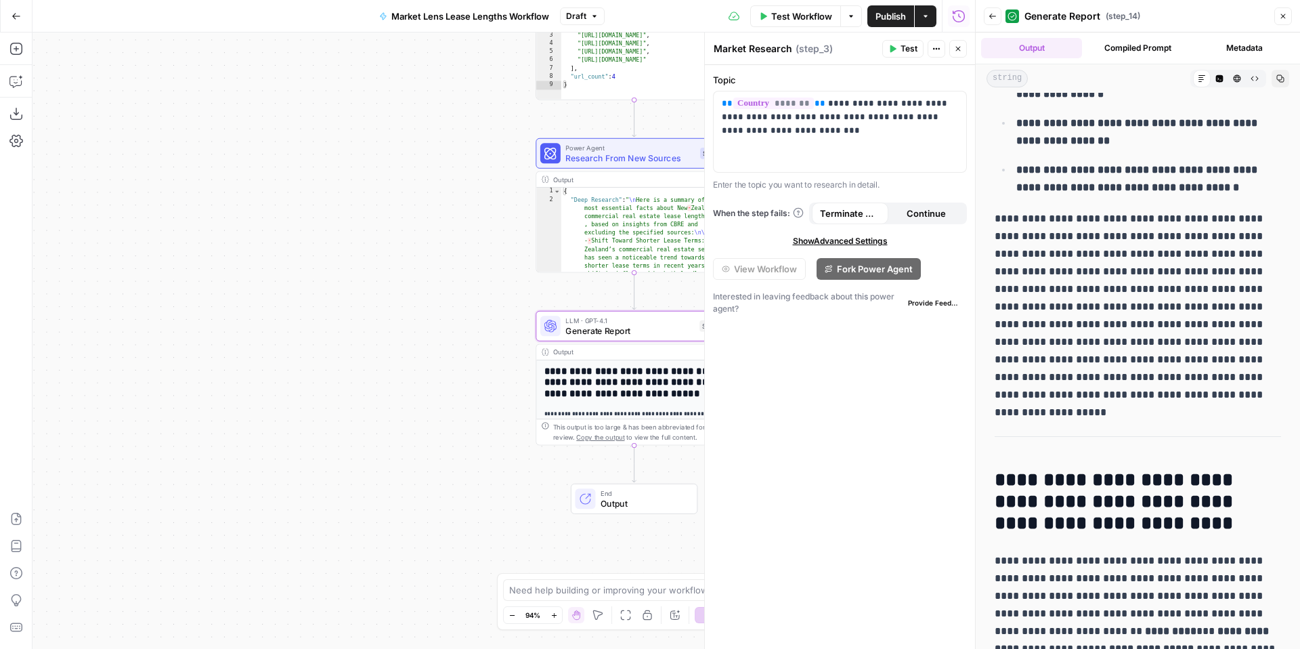
click at [383, 273] on div "**********" at bounding box center [503, 340] width 942 height 616
click at [8, 14] on button "Go Back" at bounding box center [16, 16] width 24 height 24
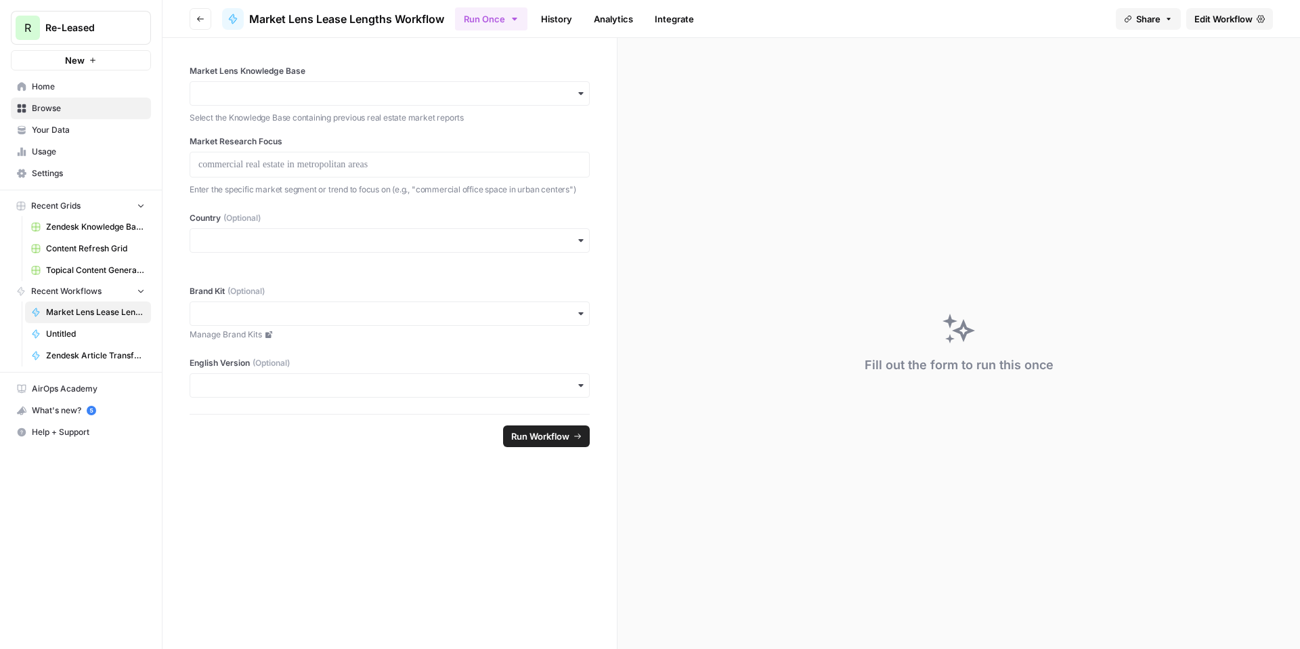
click at [68, 131] on span "Your Data" at bounding box center [88, 130] width 113 height 12
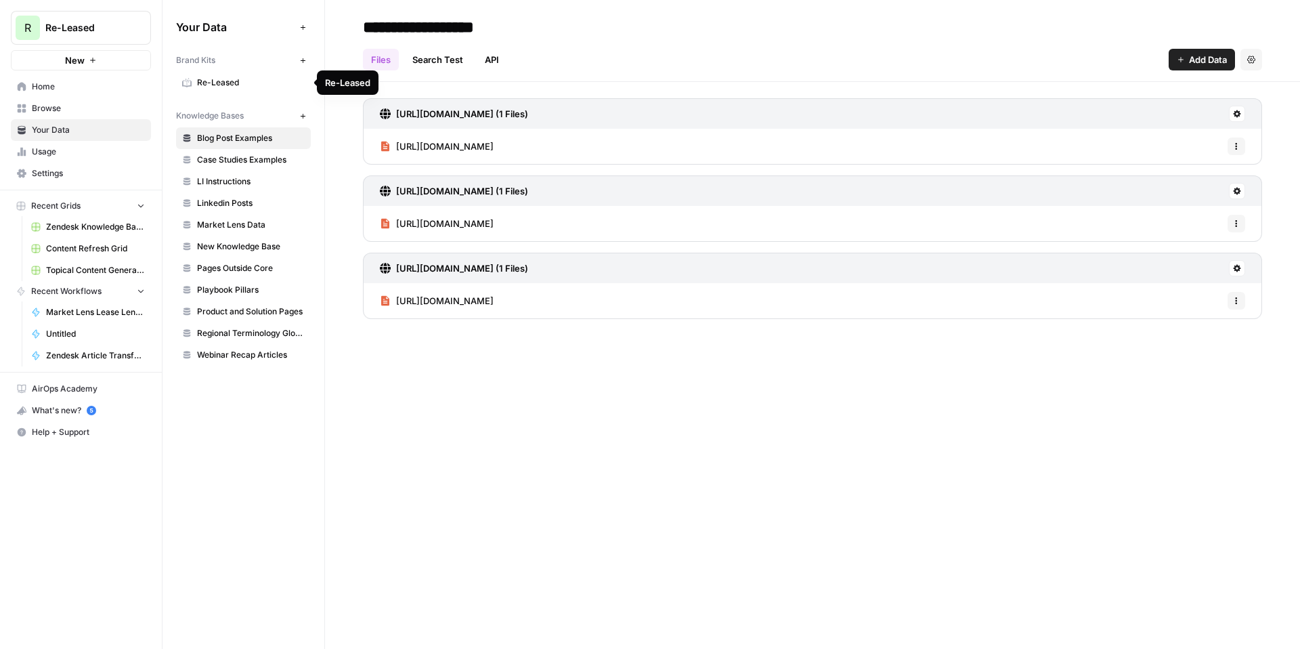
click at [209, 83] on span "Re-Leased" at bounding box center [251, 83] width 108 height 12
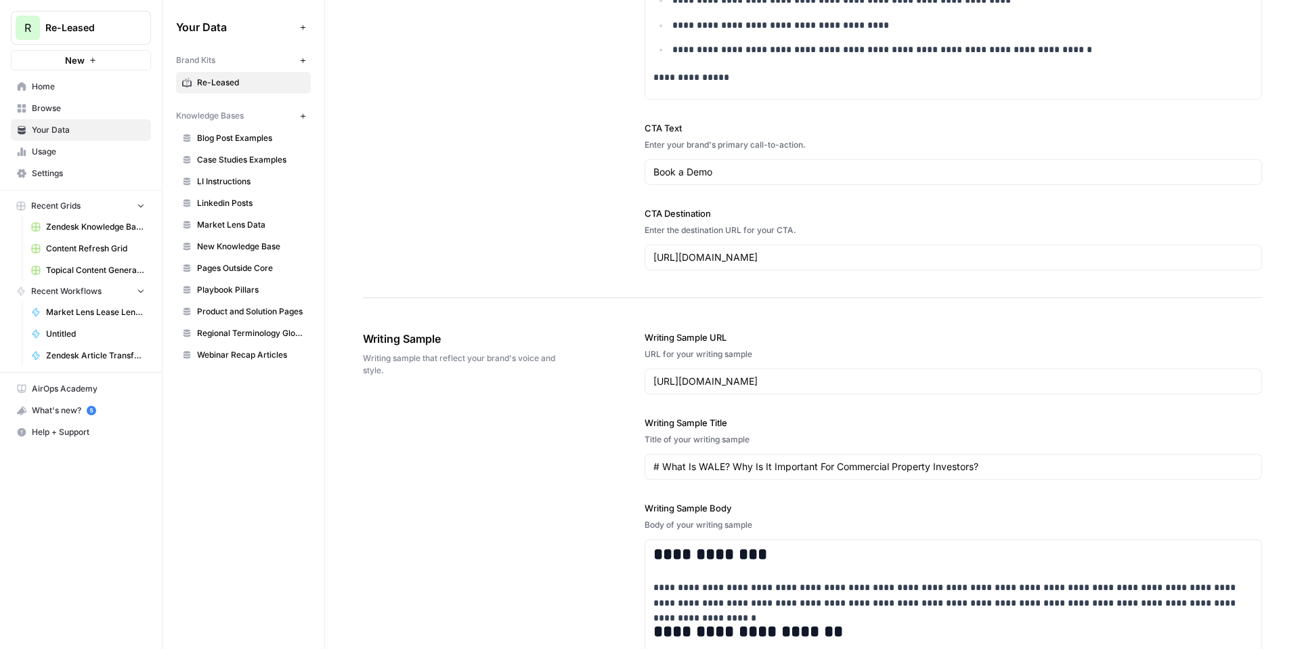
scroll to position [1481, 0]
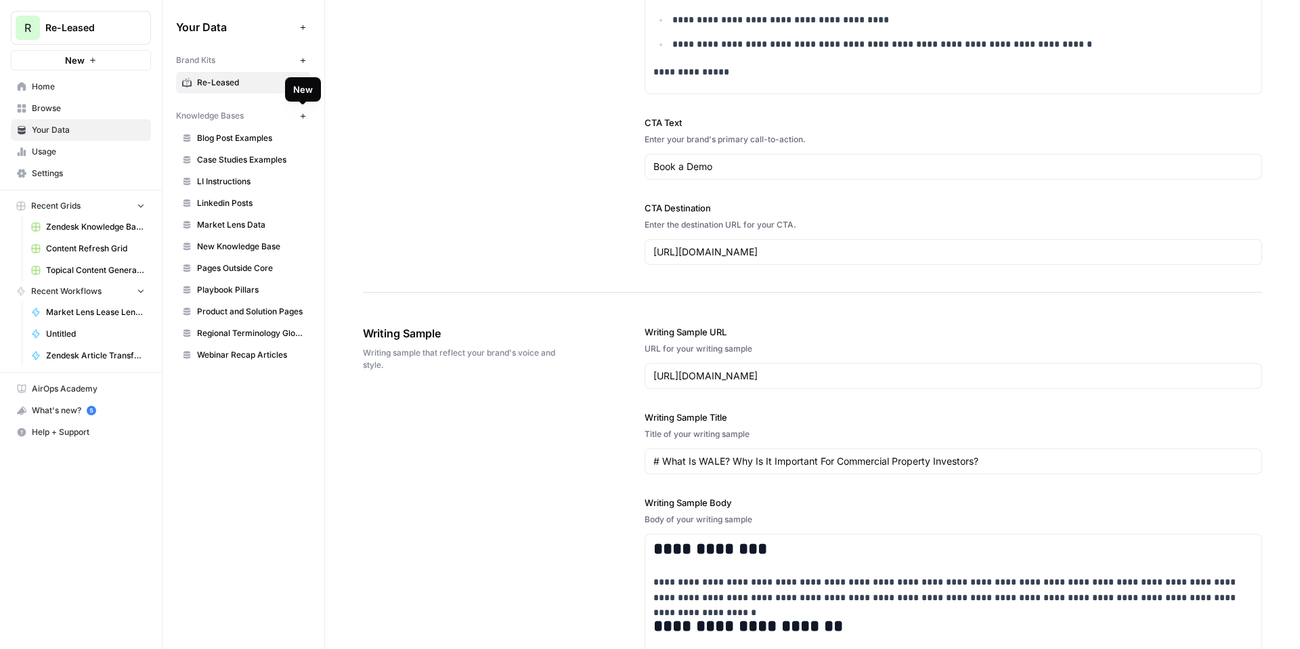
click at [303, 114] on icon "button" at bounding box center [302, 115] width 5 height 5
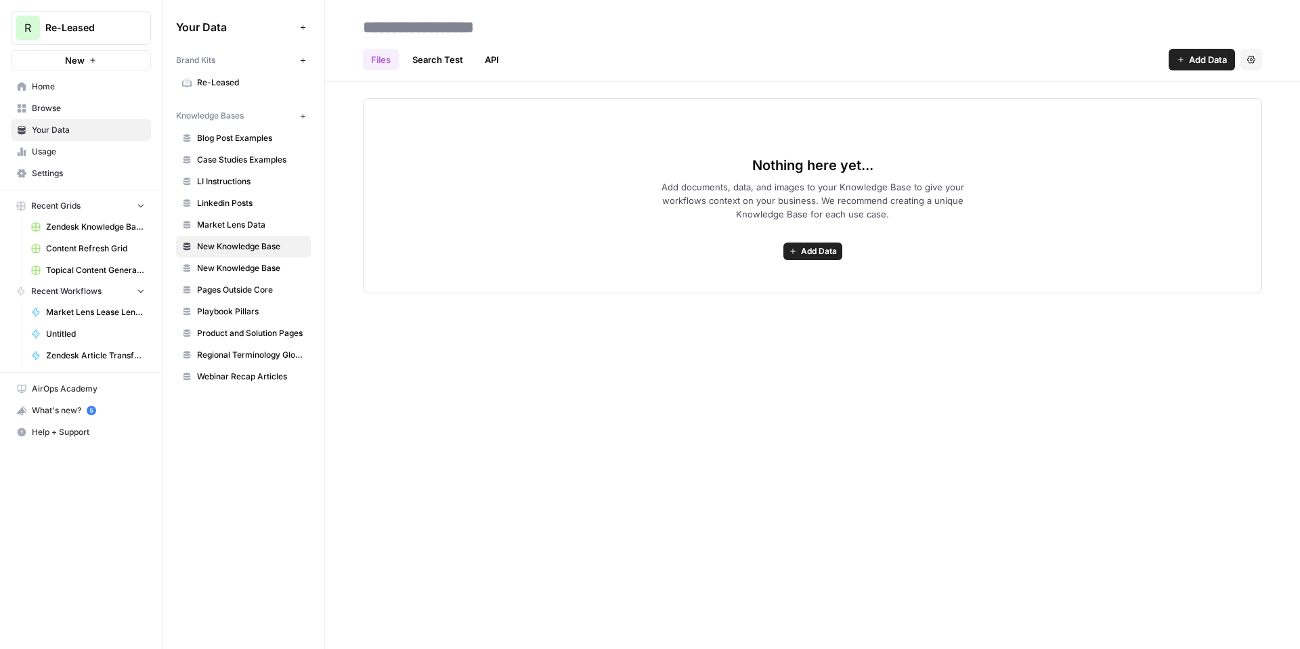
click at [804, 248] on span "Add Data" at bounding box center [819, 251] width 36 height 12
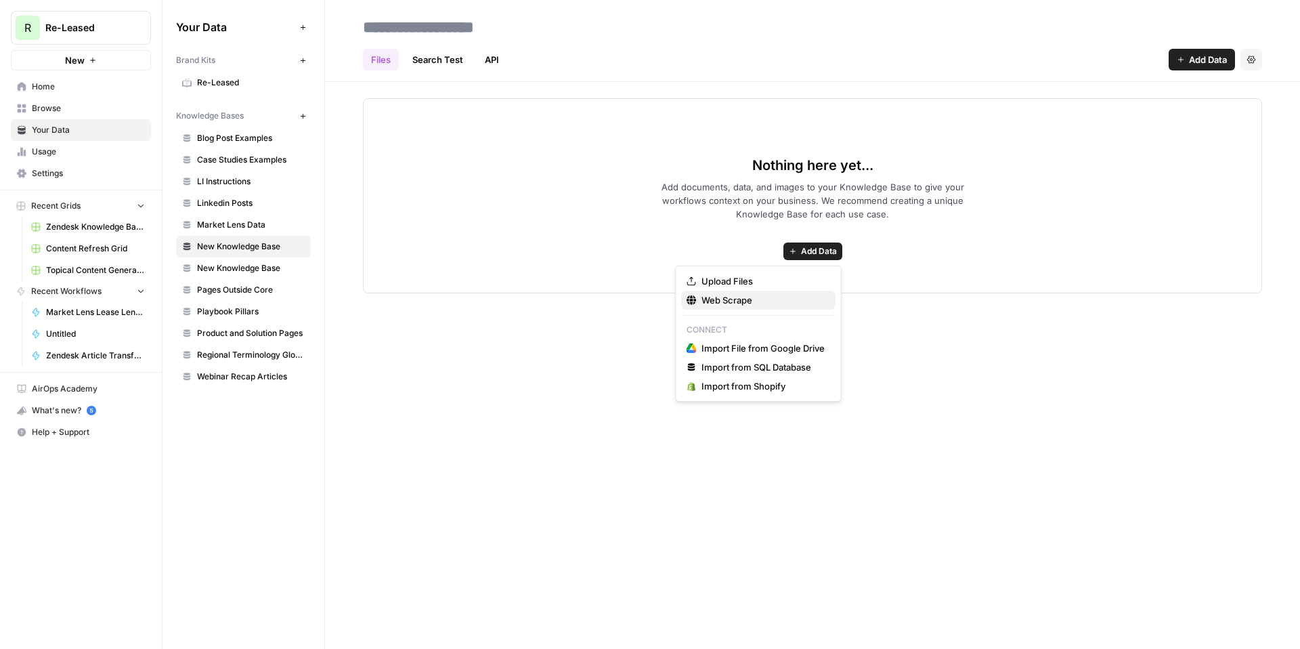
click at [749, 299] on span "Web Scrape" at bounding box center [762, 300] width 123 height 14
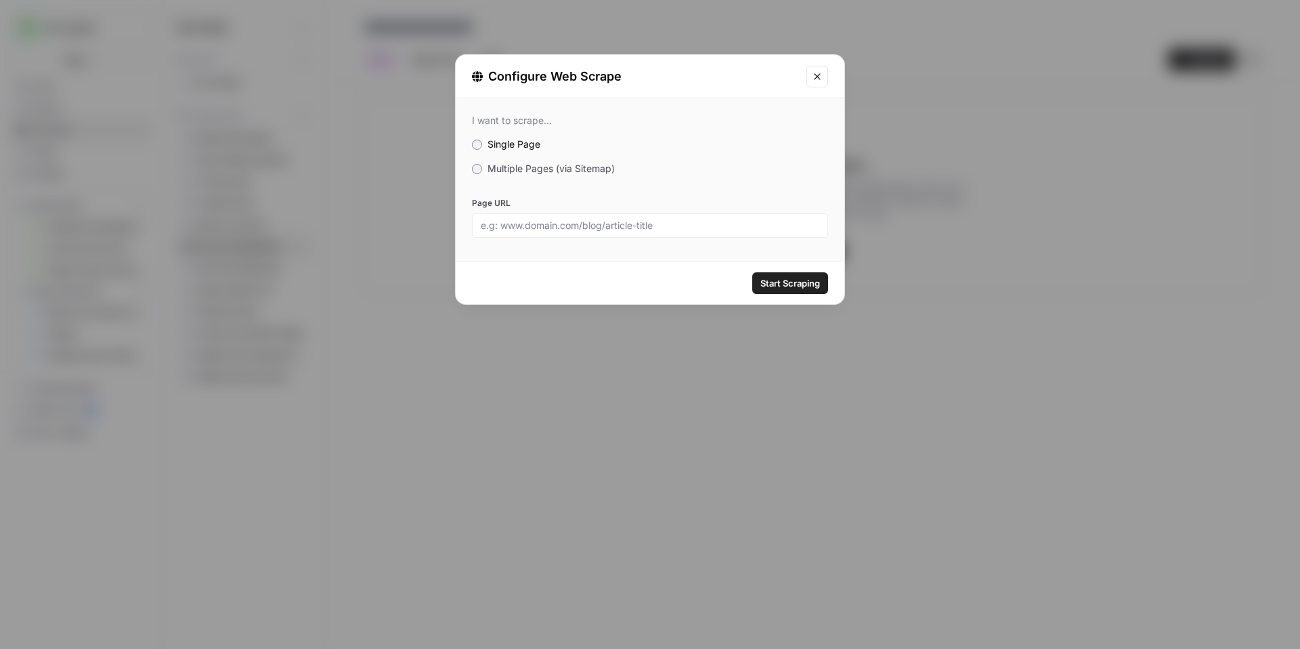
click at [817, 77] on icon "Close modal" at bounding box center [817, 76] width 11 height 11
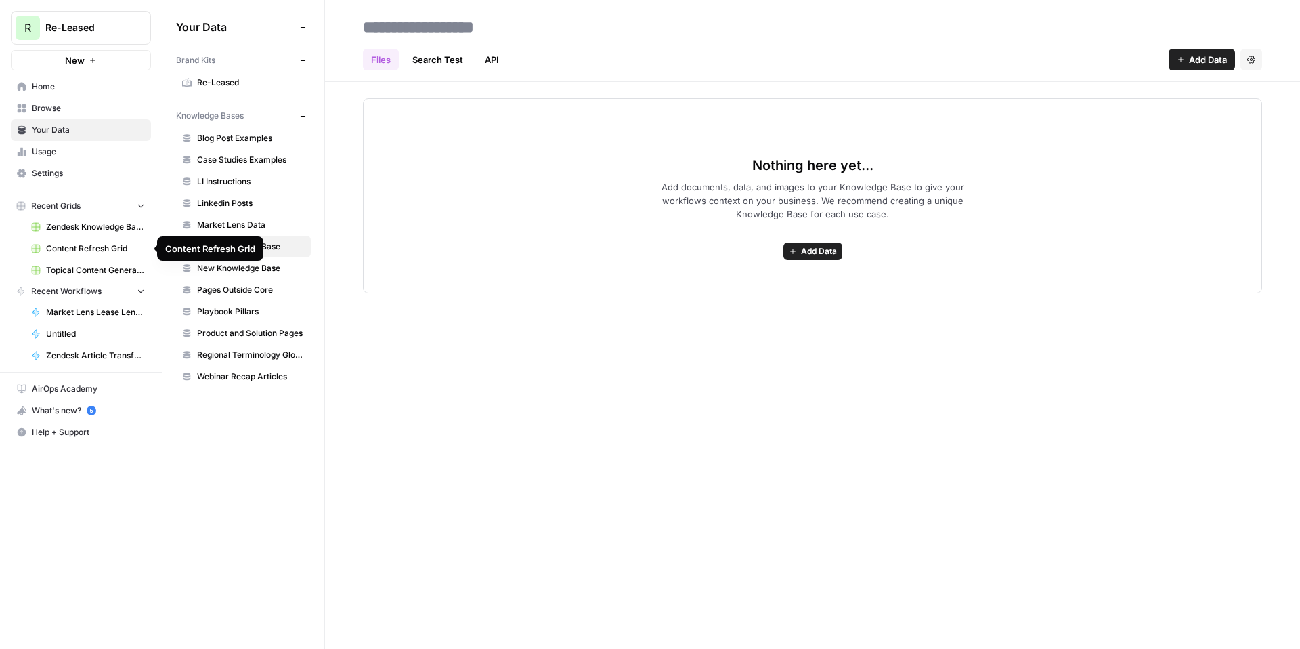
click at [68, 251] on span "Content Refresh Grid" at bounding box center [95, 248] width 99 height 12
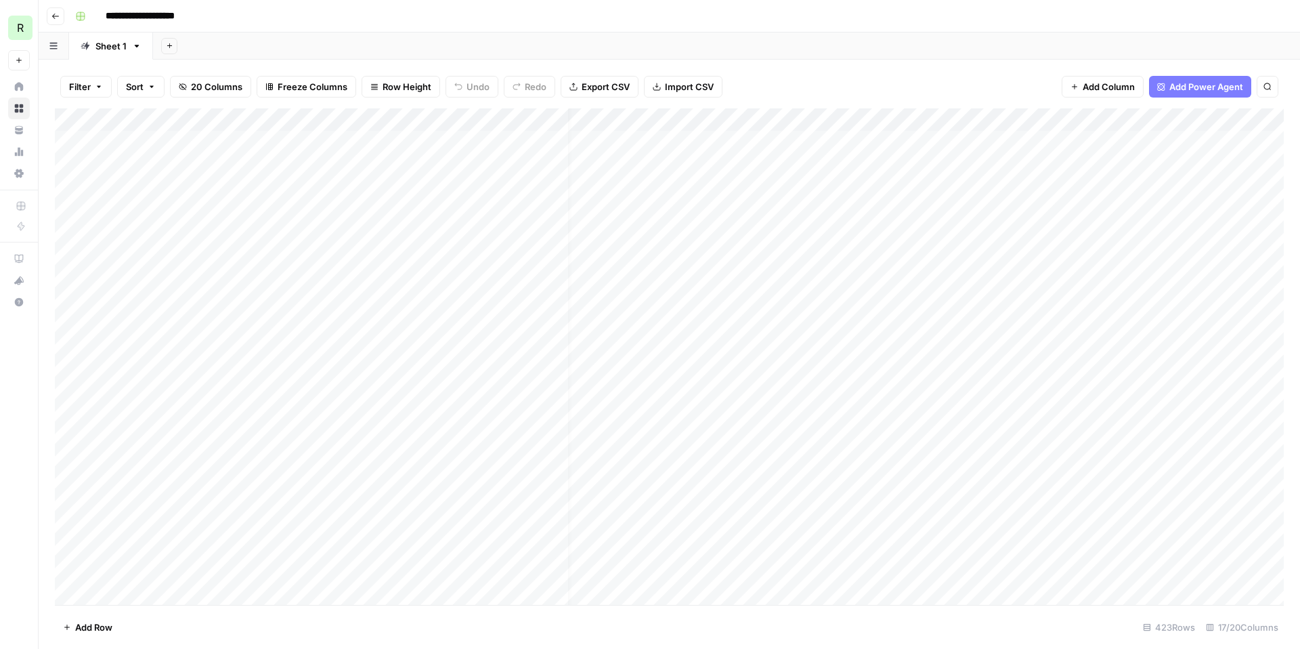
scroll to position [0, 16]
click at [710, 142] on div "Add Column" at bounding box center [669, 356] width 1229 height 496
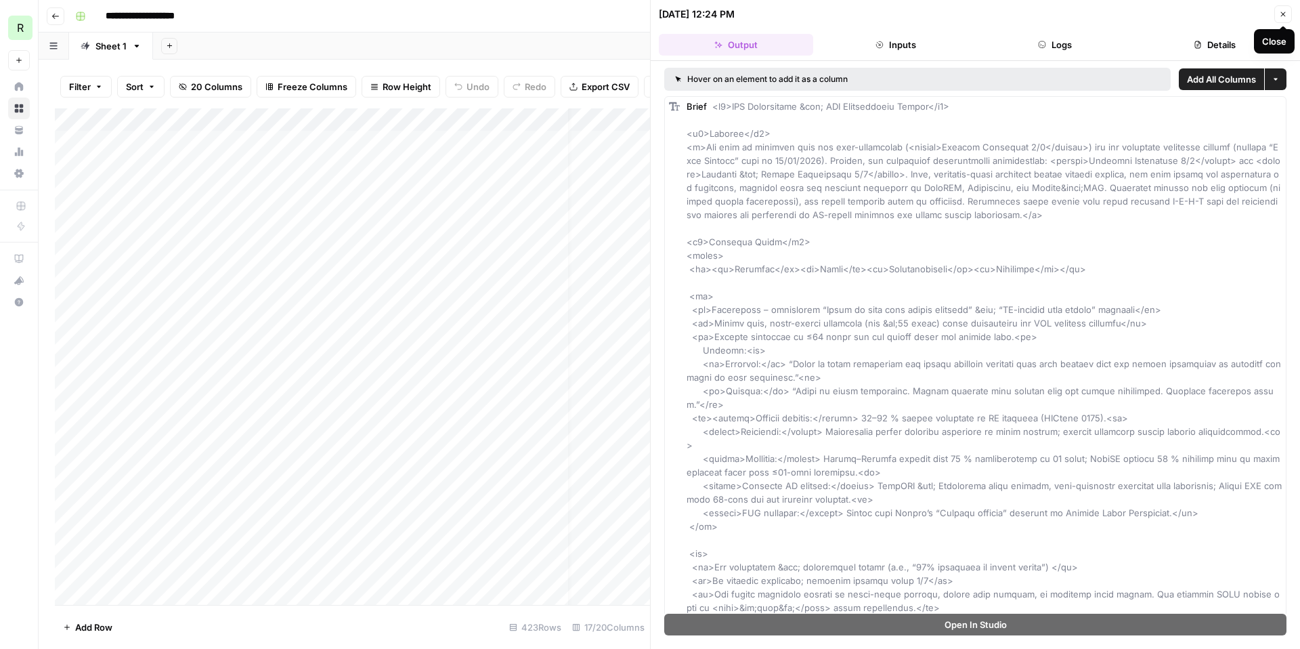
click at [1284, 12] on icon "button" at bounding box center [1283, 14] width 8 height 8
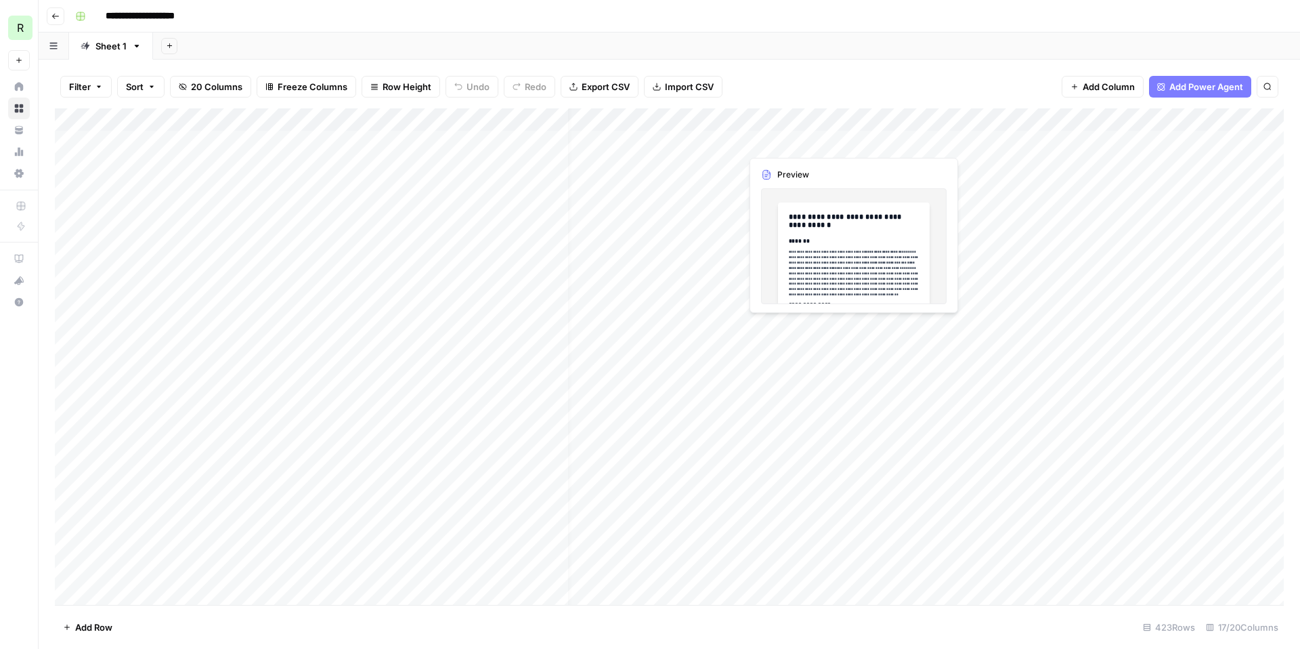
click at [782, 139] on div "Add Column" at bounding box center [669, 356] width 1229 height 496
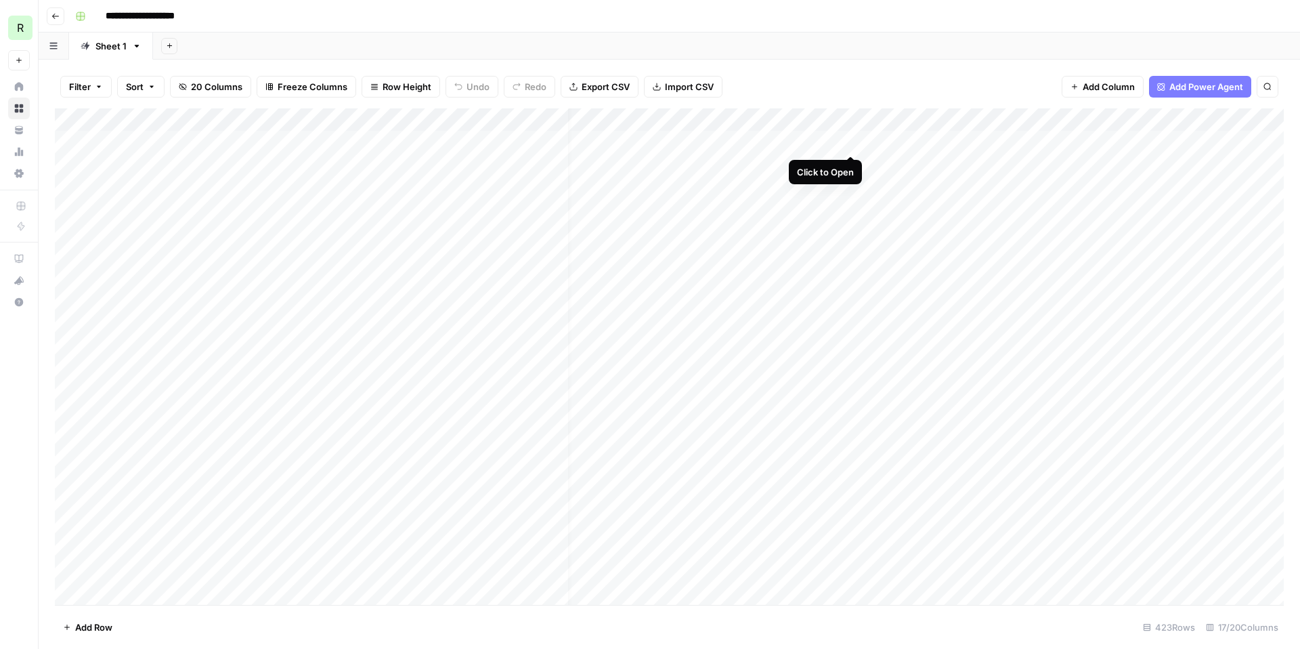
click at [848, 143] on div "Add Column" at bounding box center [669, 356] width 1229 height 496
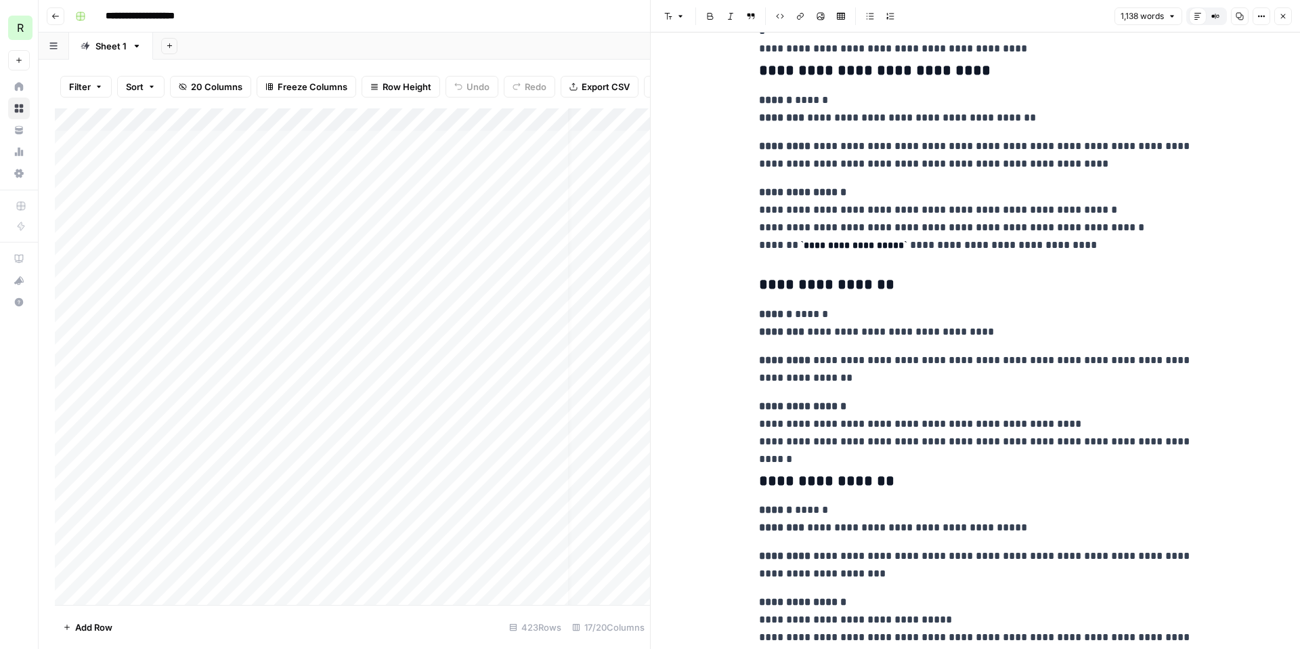
scroll to position [3632, 0]
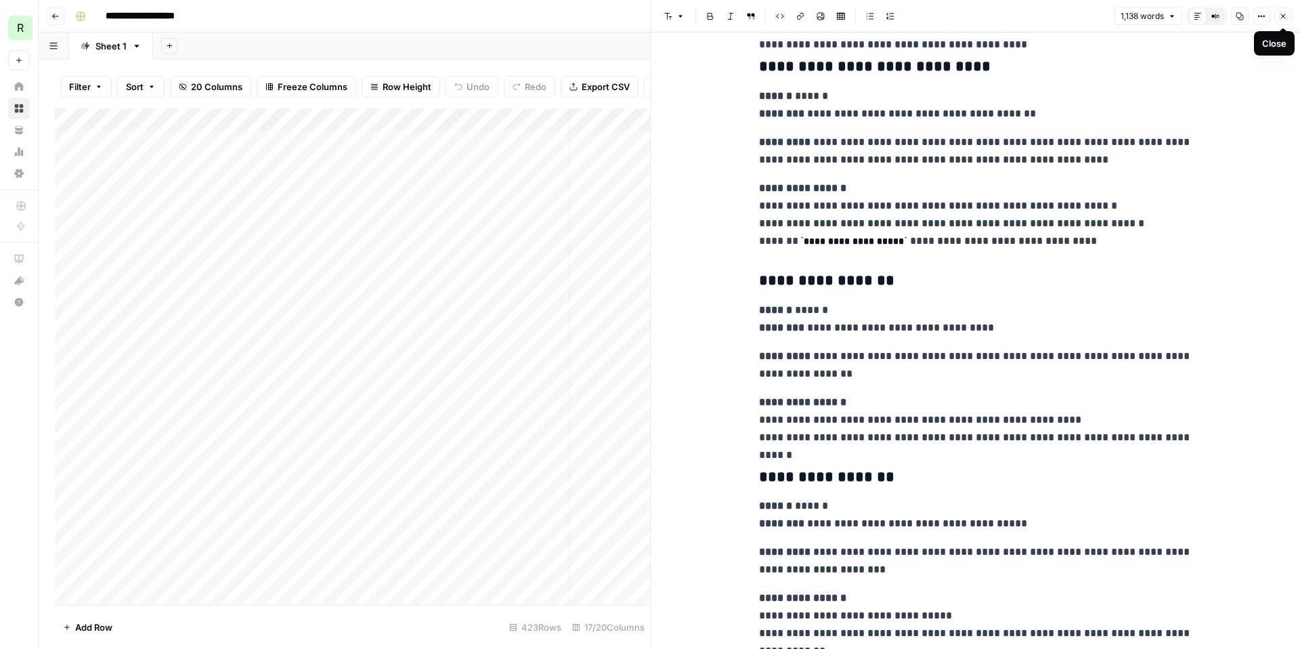
click at [1287, 17] on button "Close" at bounding box center [1283, 16] width 18 height 18
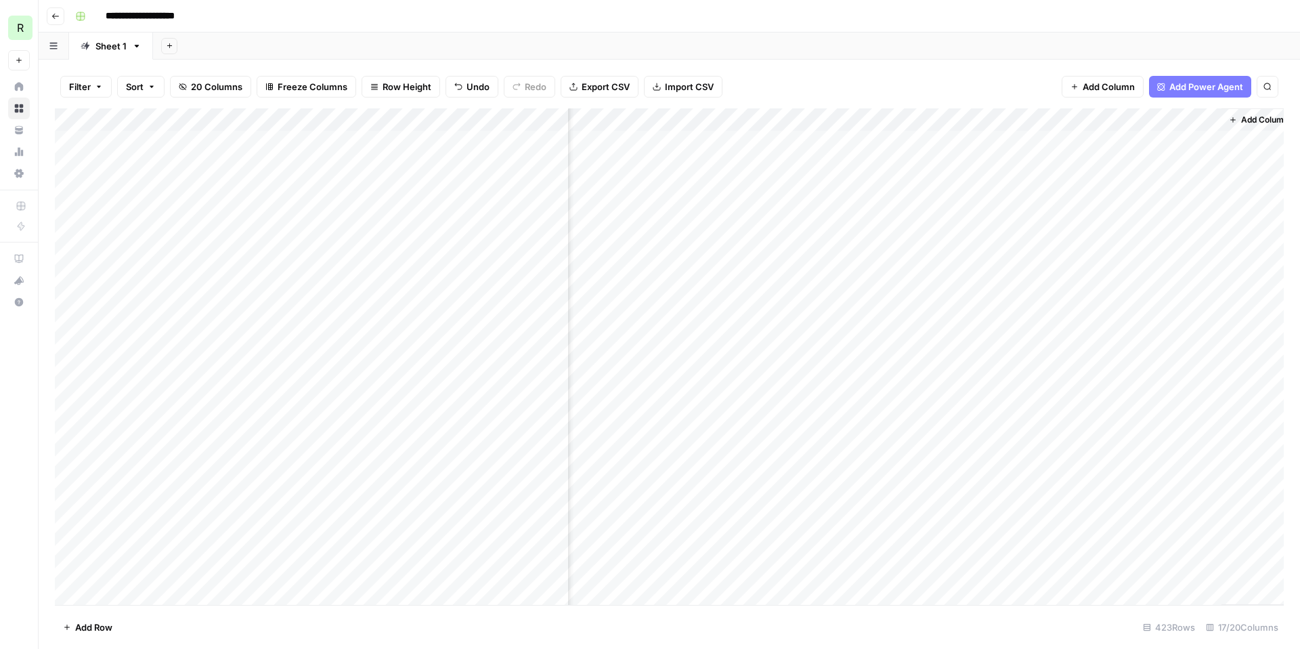
scroll to position [0, 1012]
click at [52, 18] on icon "button" at bounding box center [55, 16] width 8 height 8
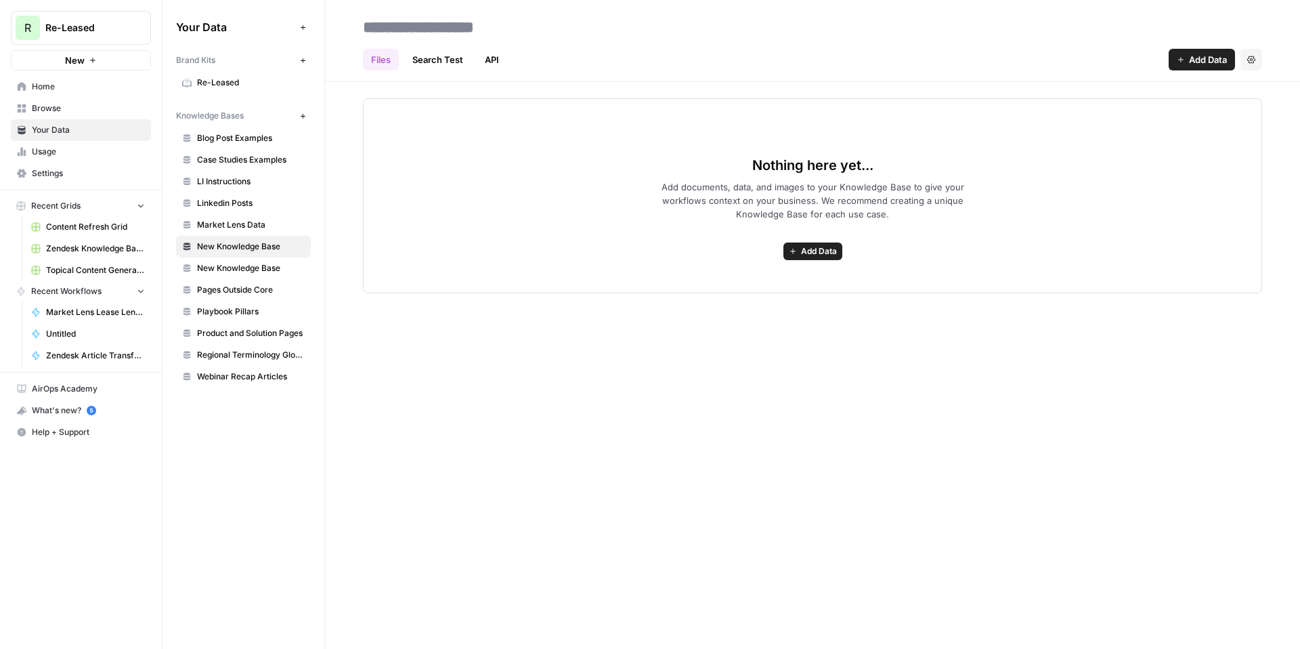
click at [66, 105] on span "Browse" at bounding box center [88, 108] width 113 height 12
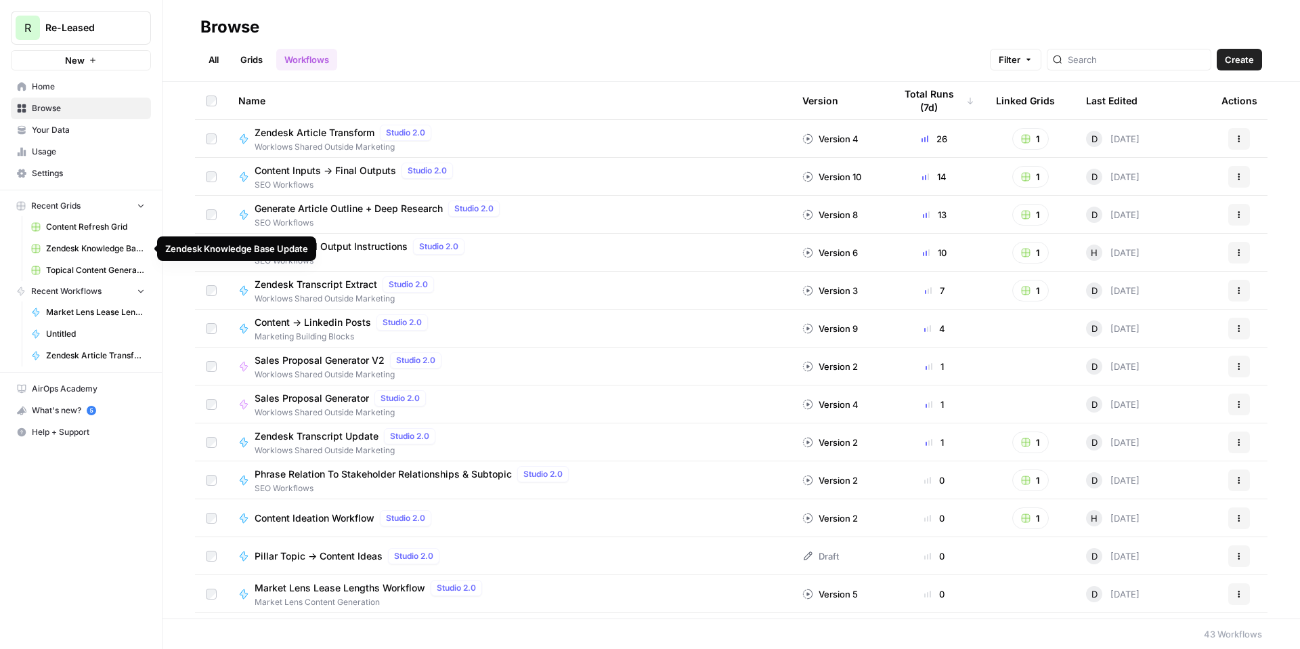
click at [66, 248] on span "Zendesk Knowledge Base Update" at bounding box center [95, 248] width 99 height 12
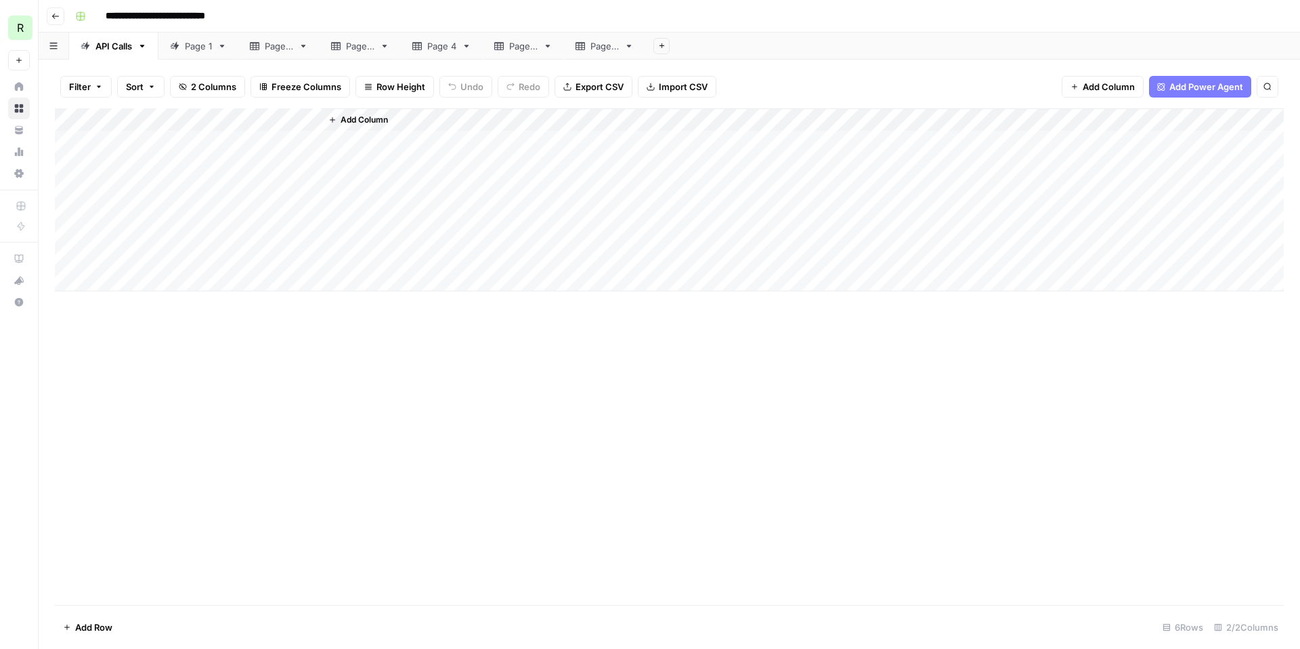
click at [196, 43] on div "Page 1" at bounding box center [198, 46] width 27 height 14
click at [634, 144] on div "Add Column" at bounding box center [669, 356] width 1229 height 496
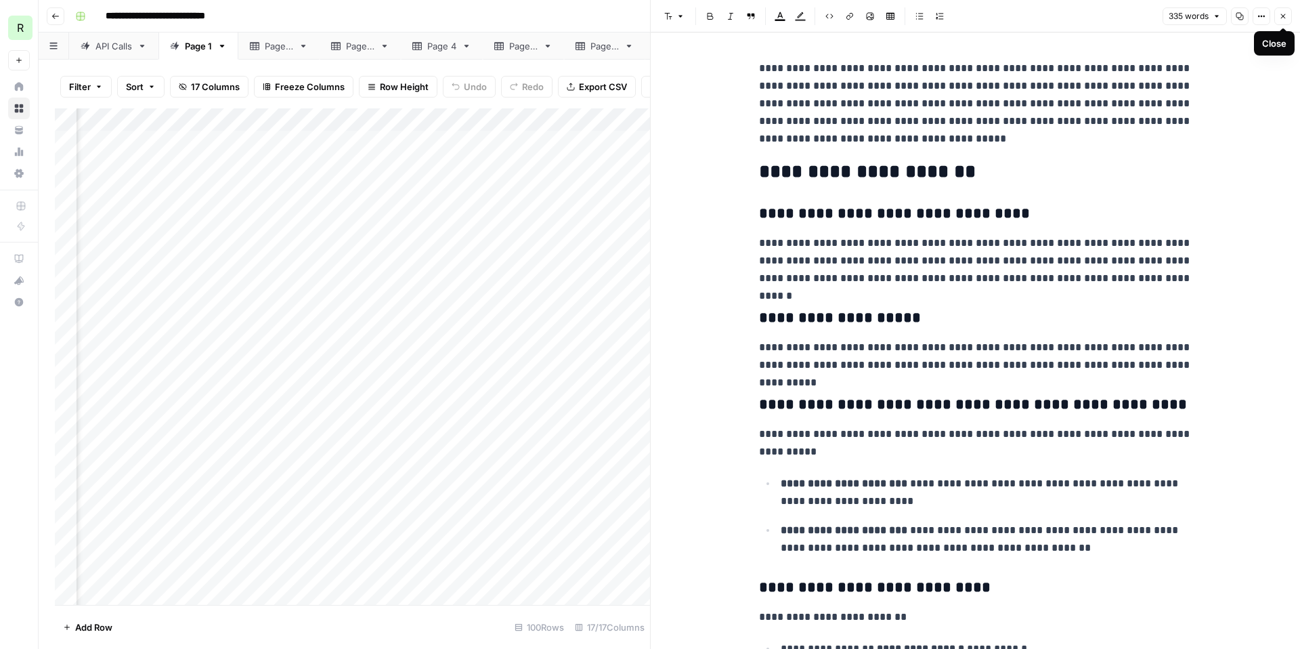
click at [1286, 18] on icon "button" at bounding box center [1283, 16] width 8 height 8
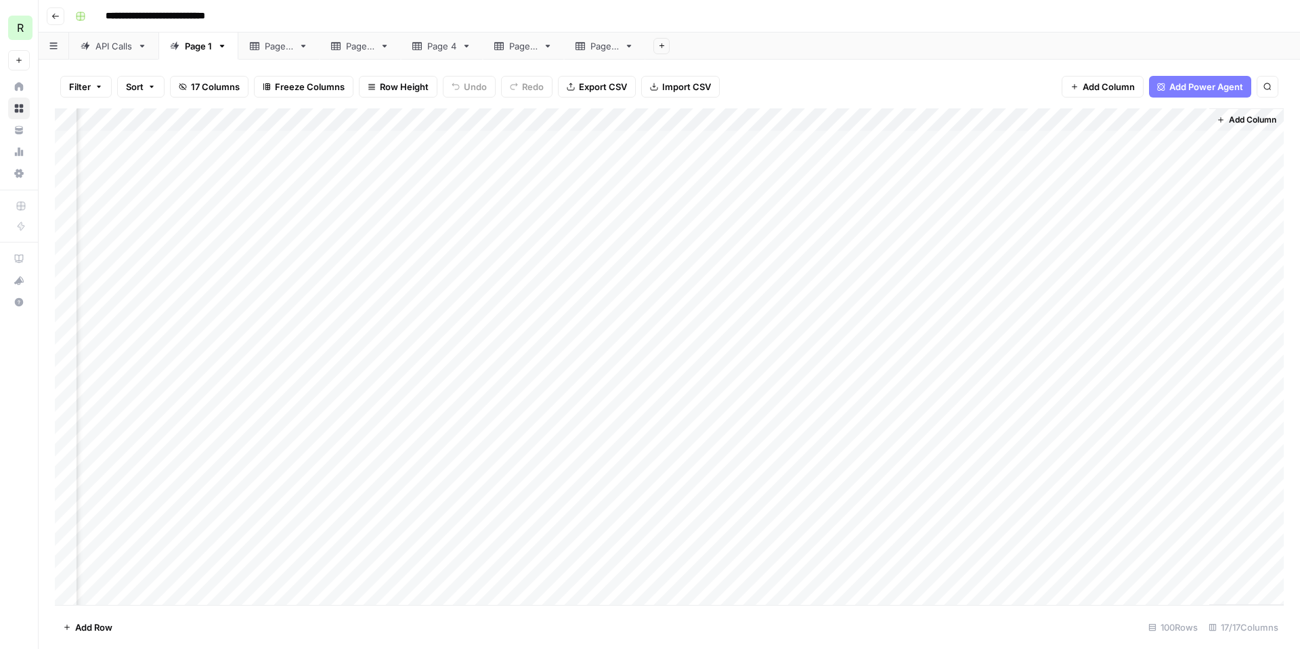
scroll to position [0, 952]
click at [903, 140] on div "Add Column" at bounding box center [669, 356] width 1229 height 496
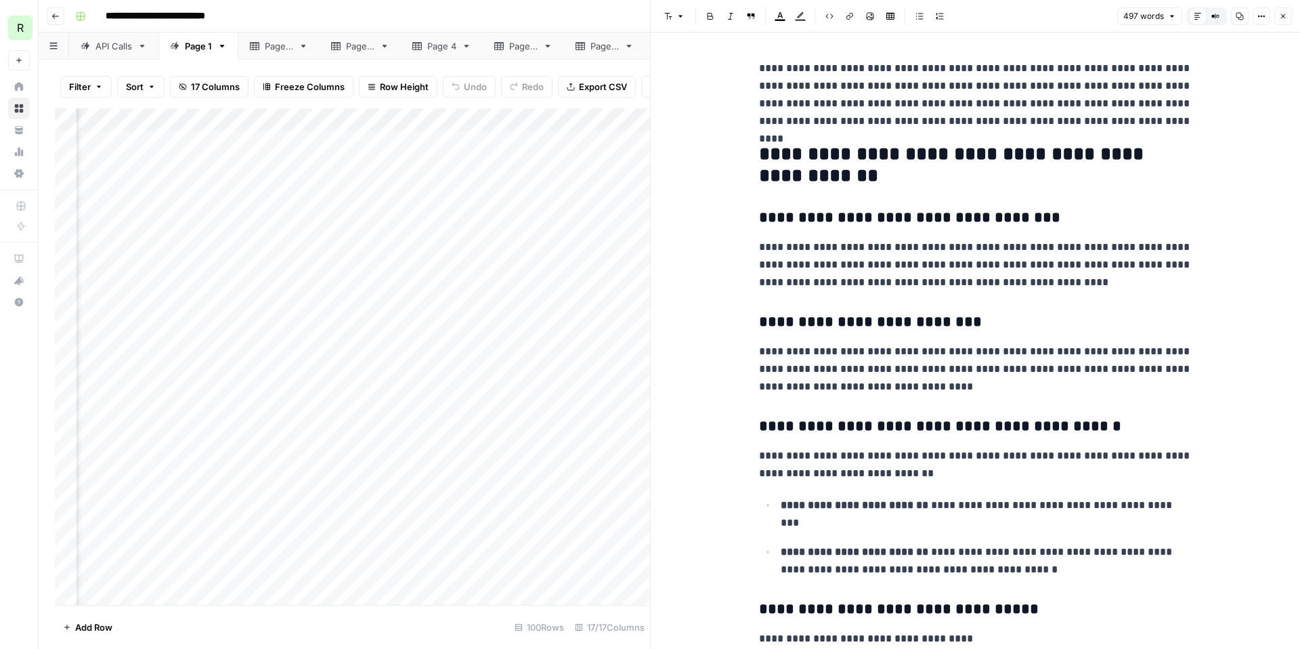
click at [1283, 14] on icon "button" at bounding box center [1283, 16] width 8 height 8
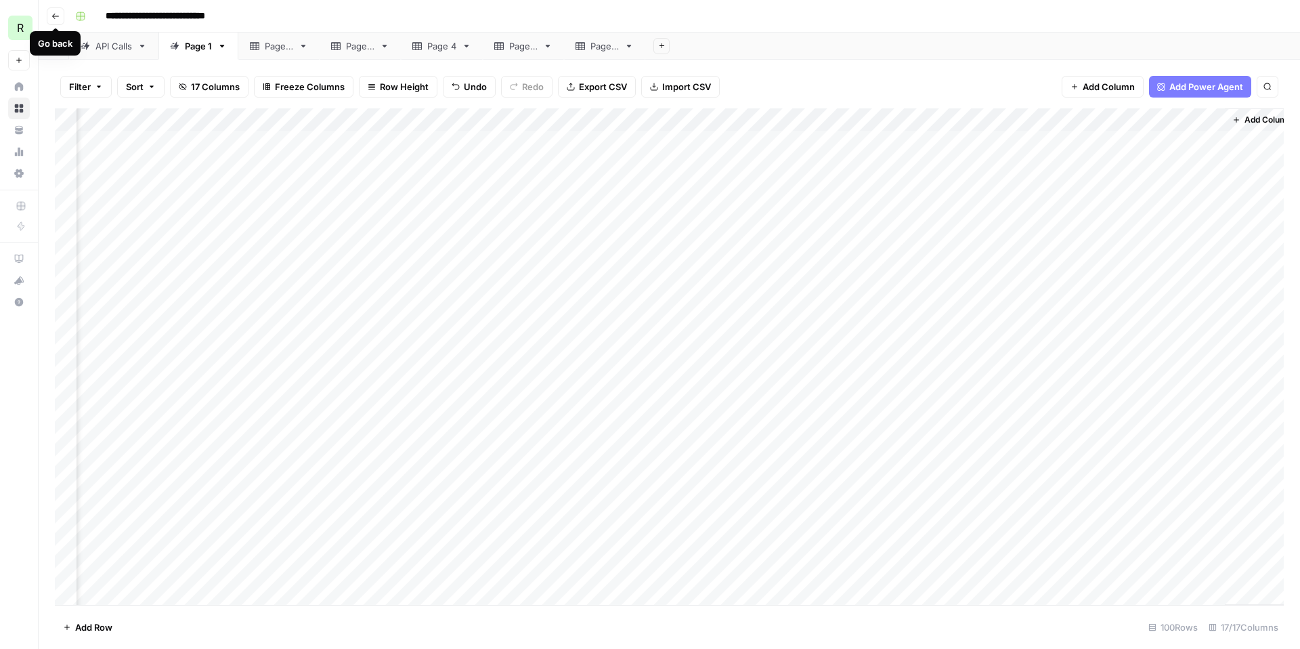
click at [53, 16] on icon "button" at bounding box center [55, 16] width 7 height 5
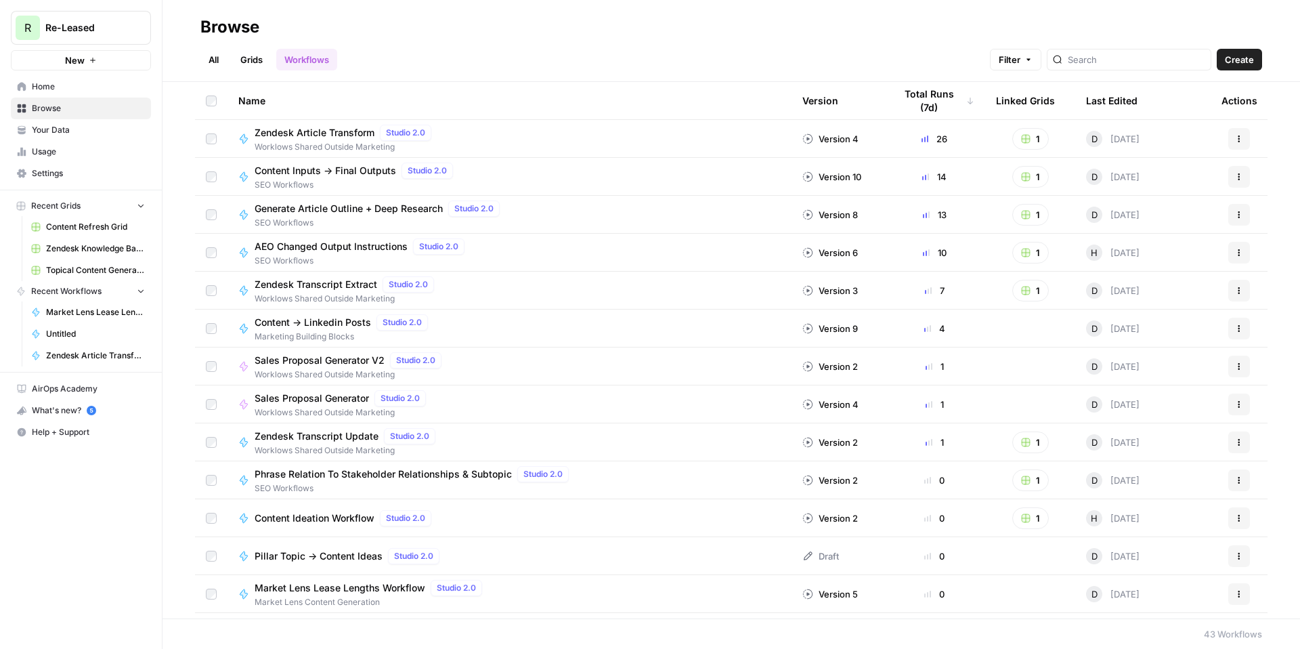
click at [273, 320] on span "Content -> Linkedin Posts" at bounding box center [313, 323] width 116 height 14
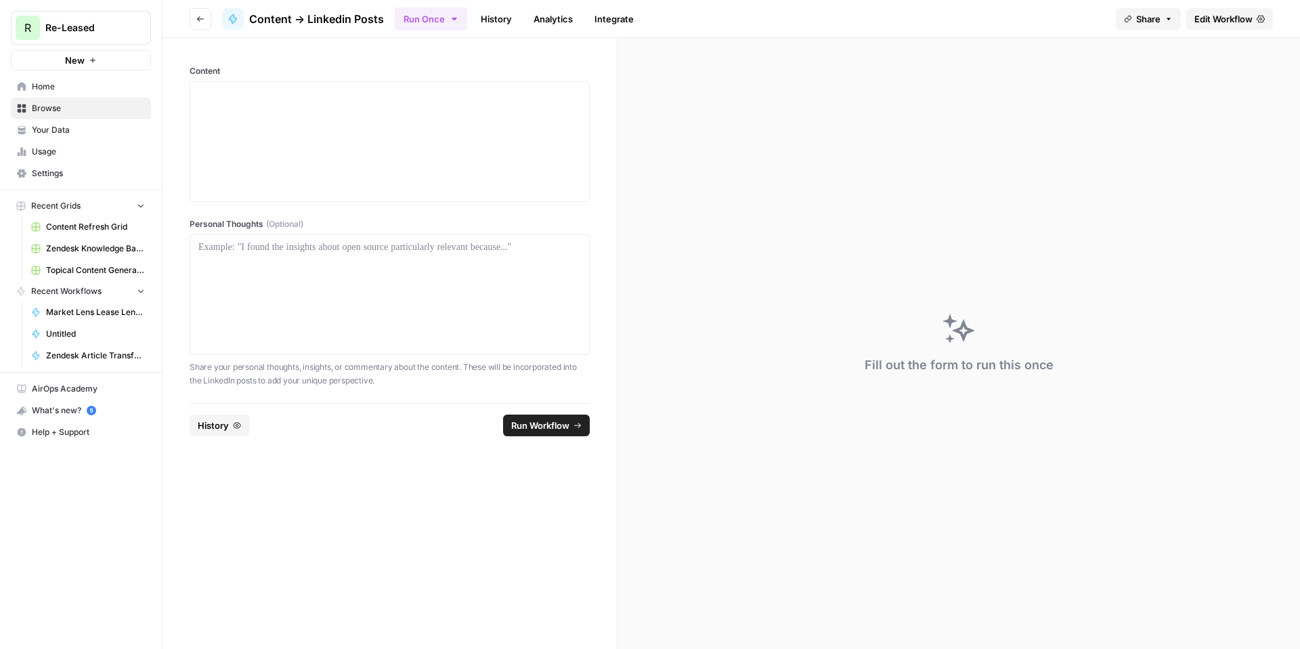
click at [1211, 20] on span "Edit Workflow" at bounding box center [1223, 19] width 58 height 14
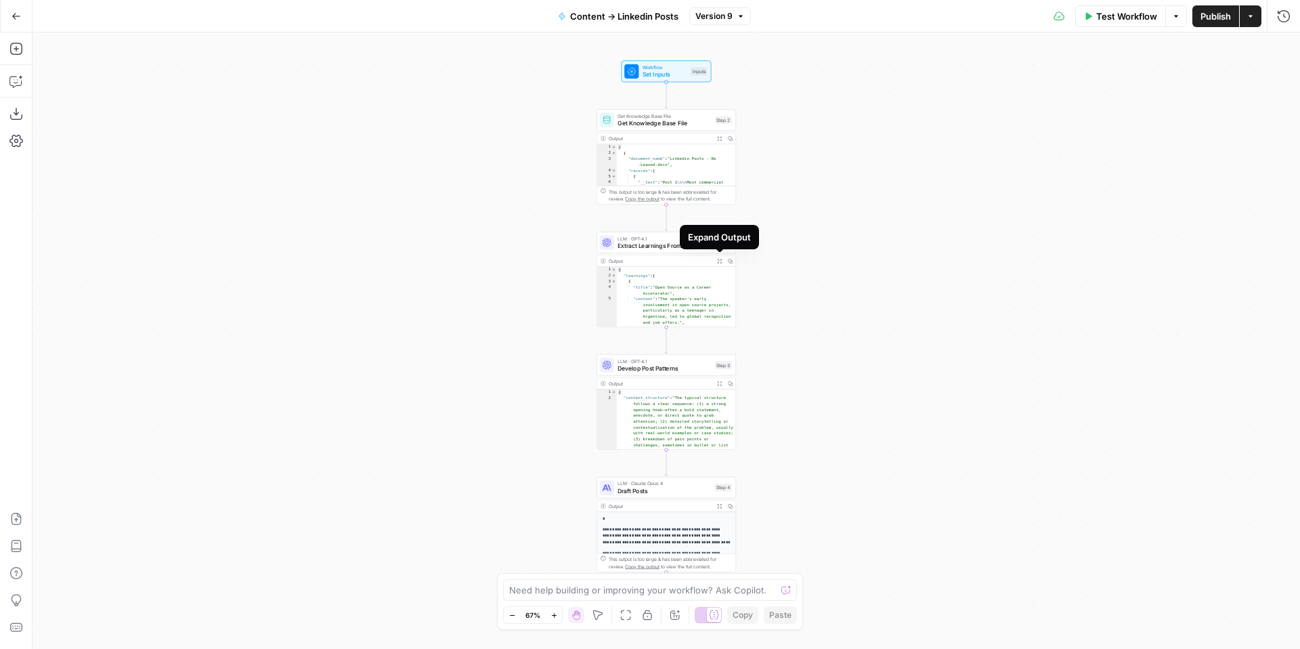
click at [723, 259] on button "Expand Output" at bounding box center [719, 260] width 11 height 11
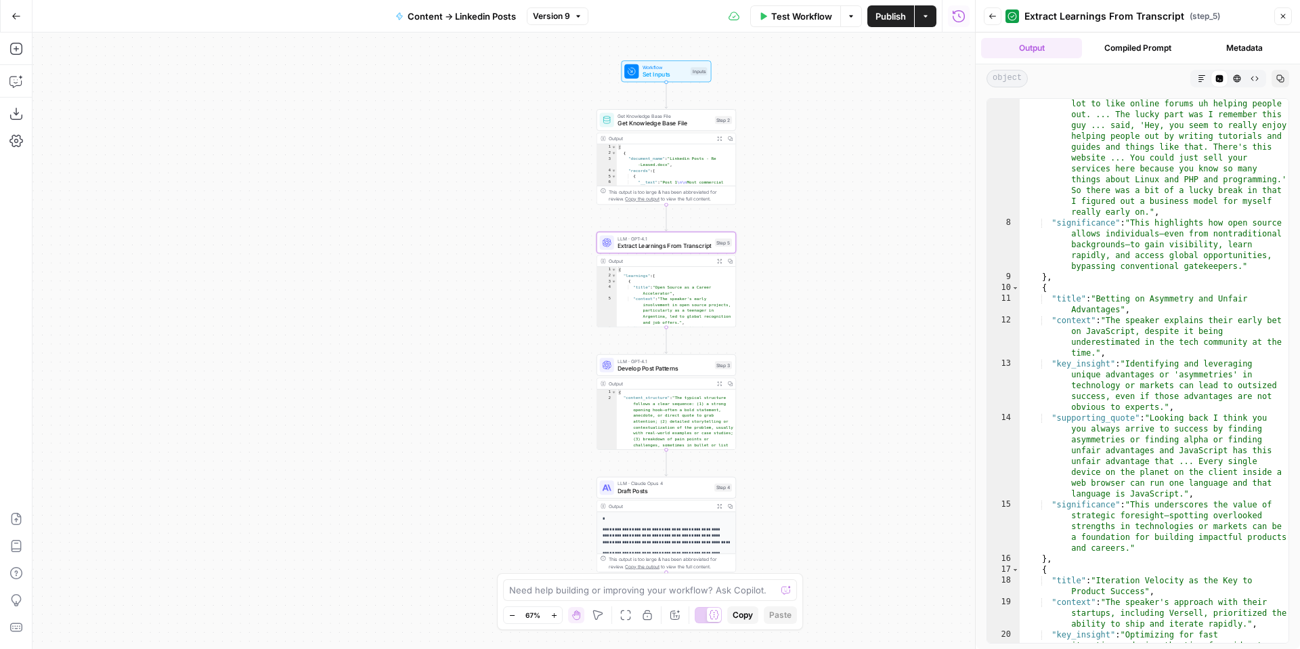
scroll to position [241, 0]
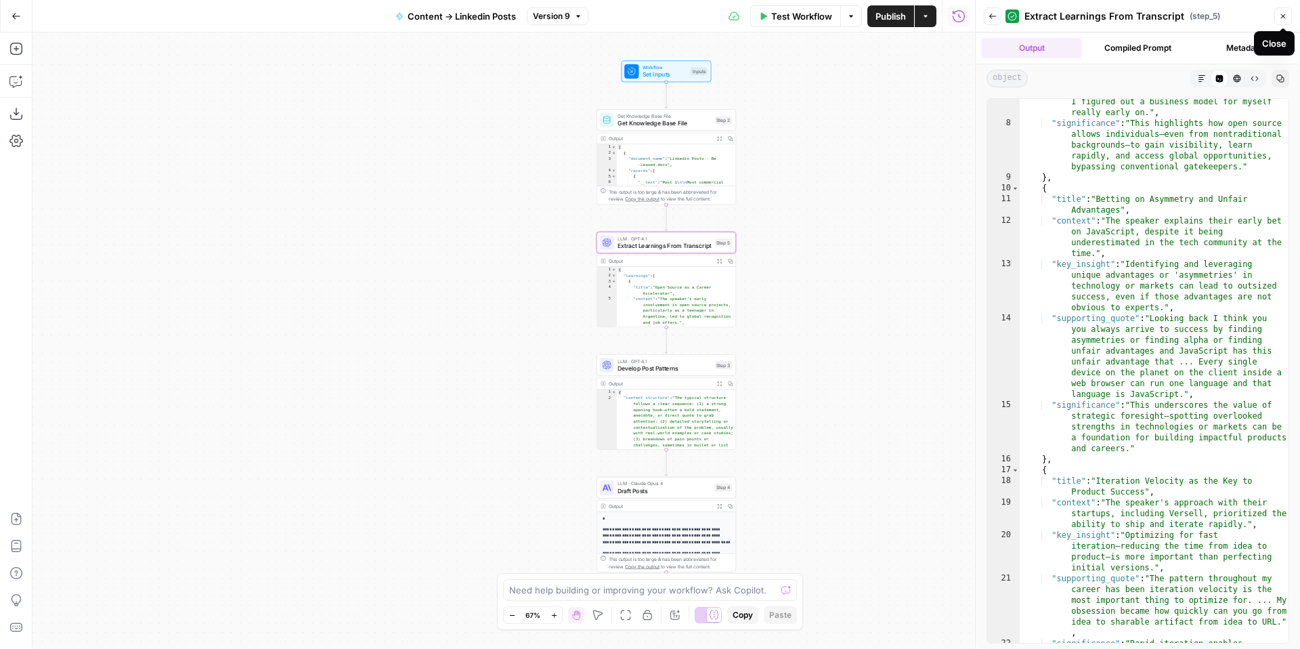
click at [1279, 14] on icon "button" at bounding box center [1283, 16] width 8 height 8
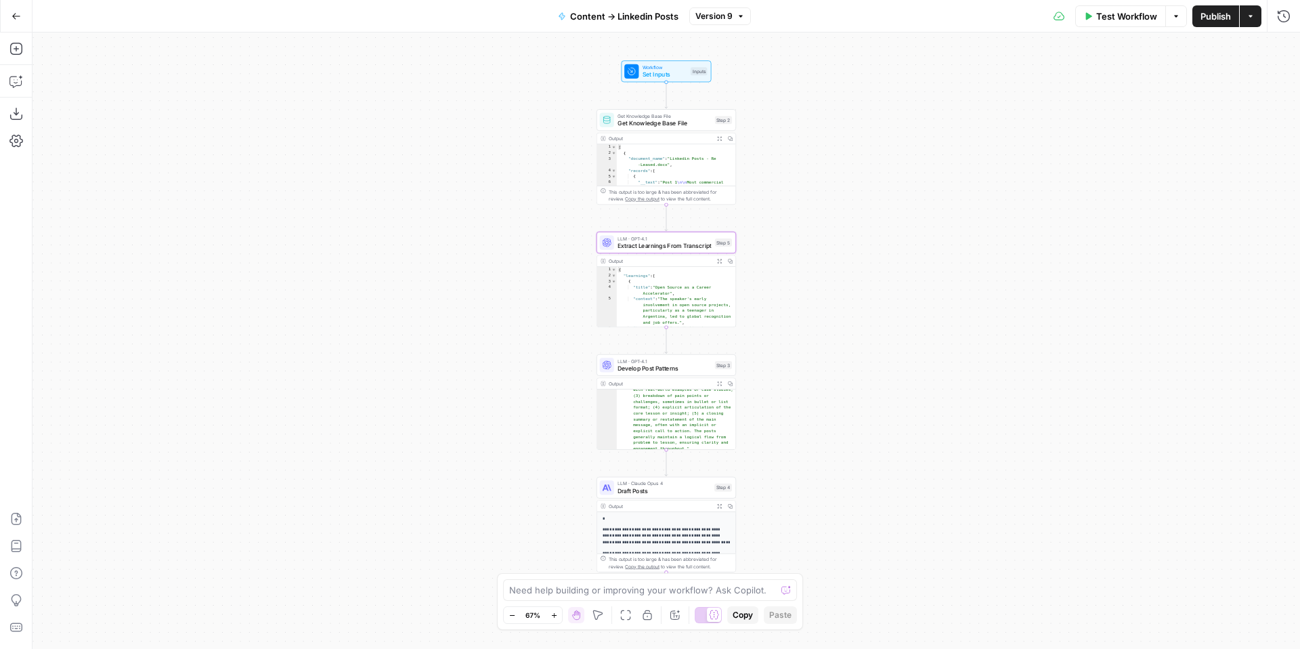
scroll to position [65, 0]
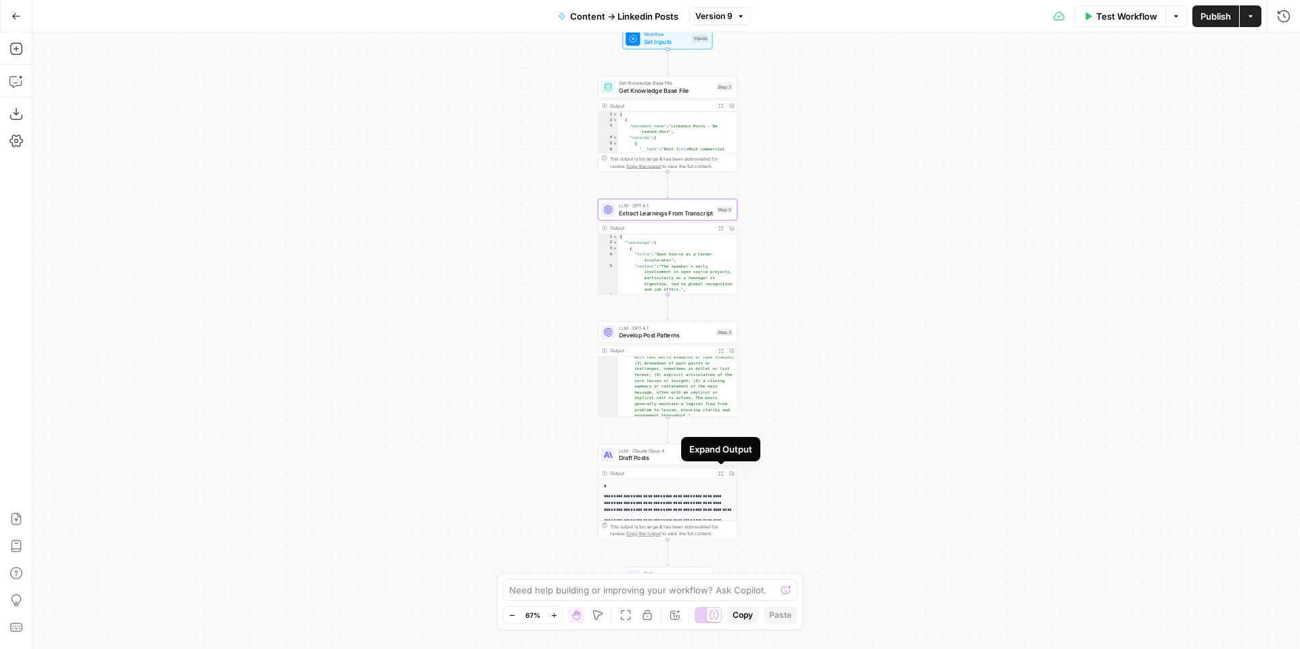
click at [723, 473] on button "Expand Output" at bounding box center [720, 473] width 11 height 11
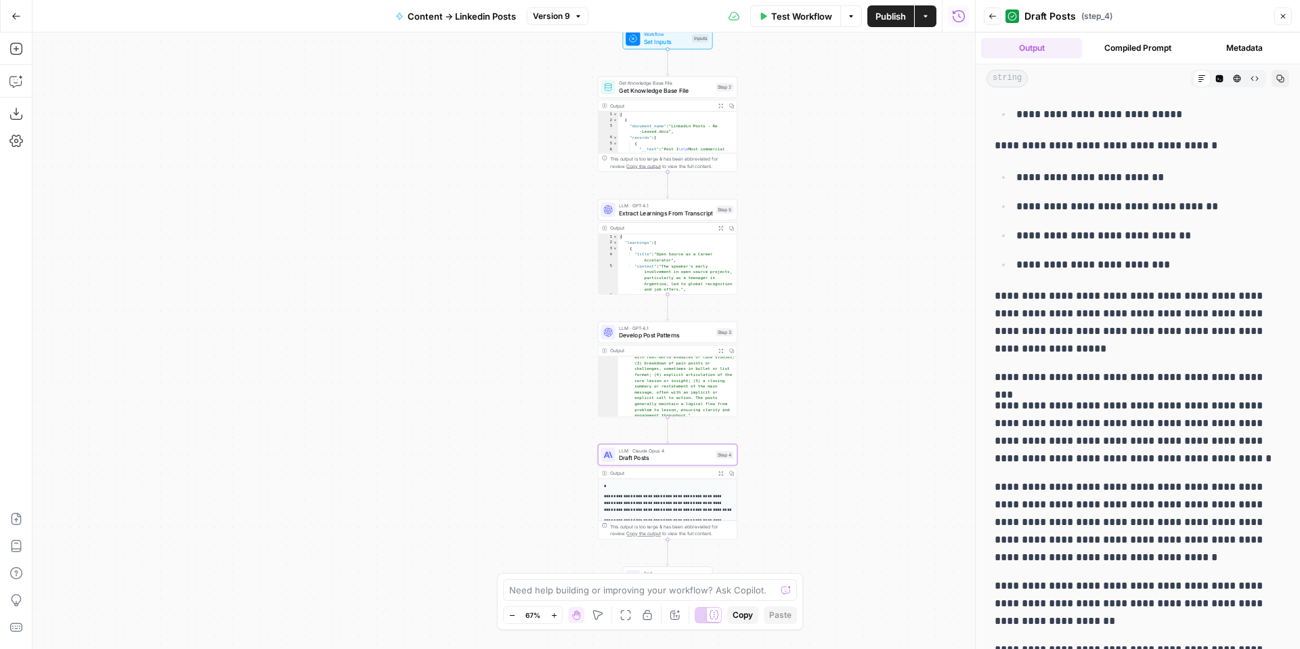
scroll to position [464, 0]
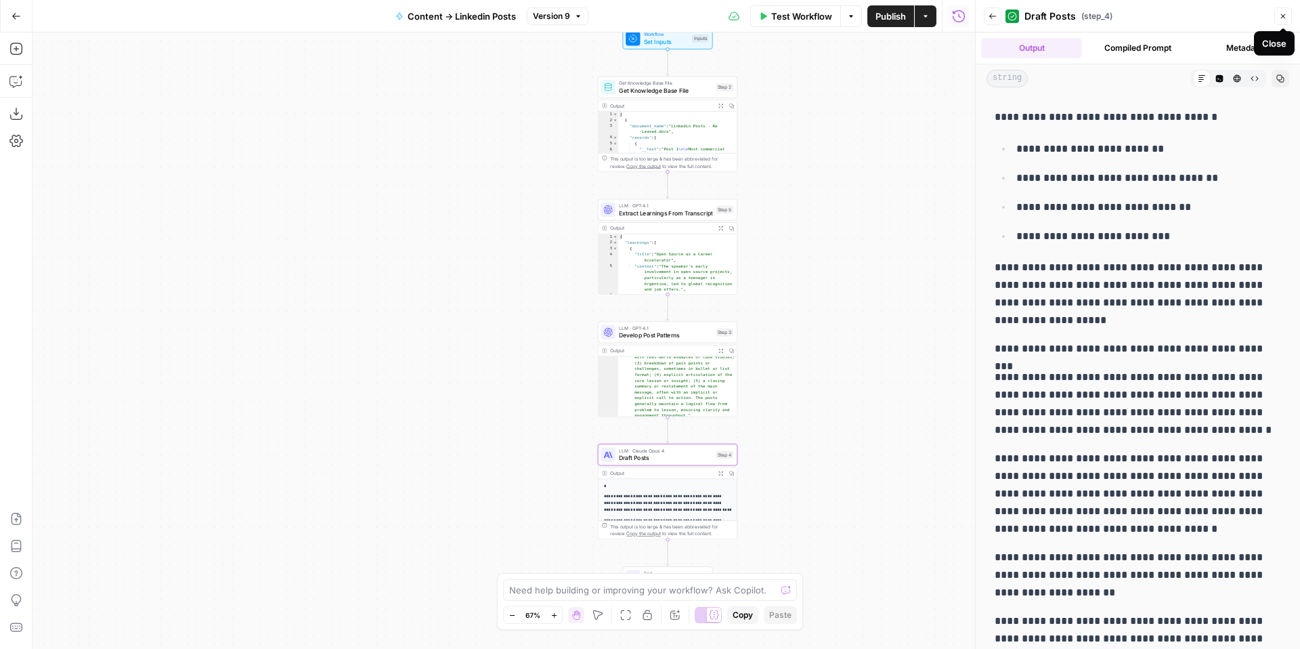
click at [1282, 20] on button "Close" at bounding box center [1283, 16] width 18 height 18
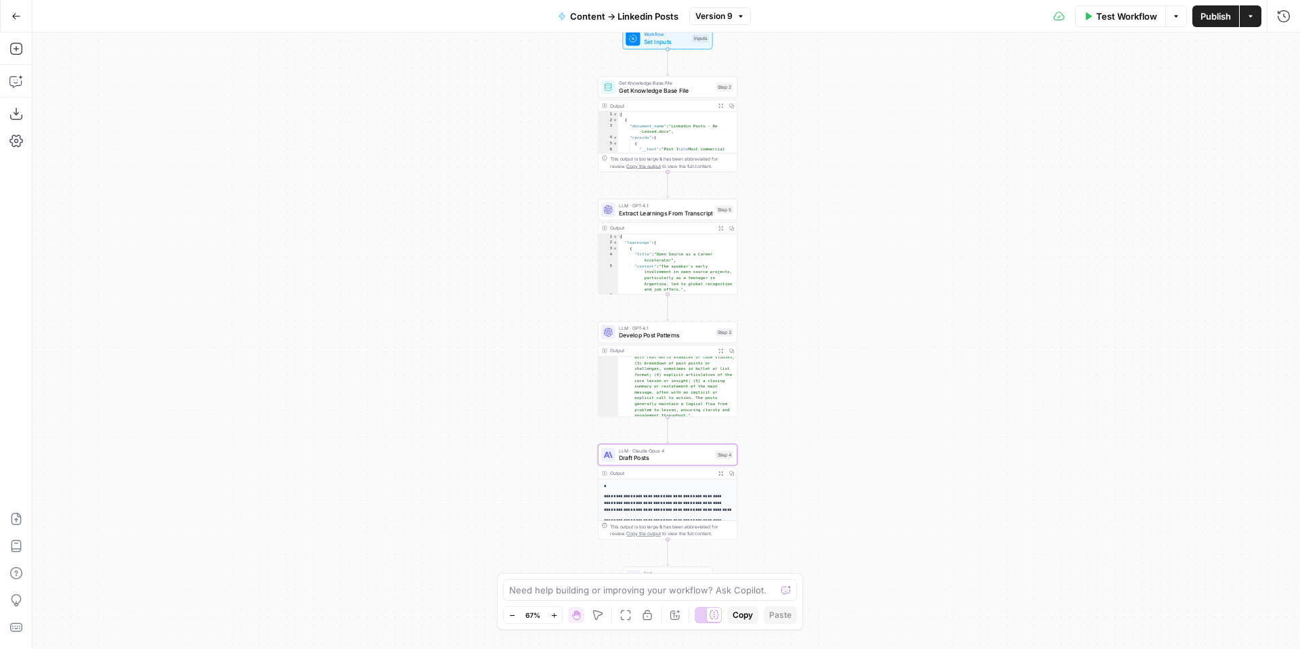
click at [1248, 19] on icon "button" at bounding box center [1250, 16] width 8 height 8
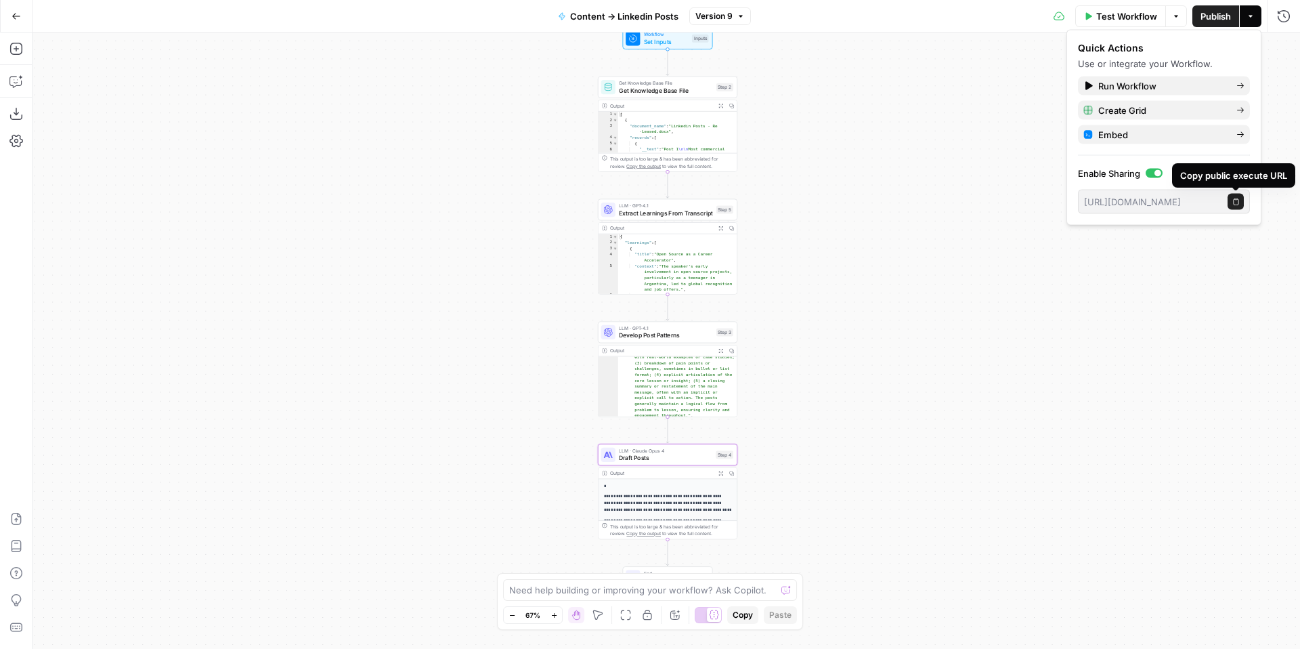
click at [1236, 201] on icon "button" at bounding box center [1235, 201] width 7 height 7
